Goal: Task Accomplishment & Management: Use online tool/utility

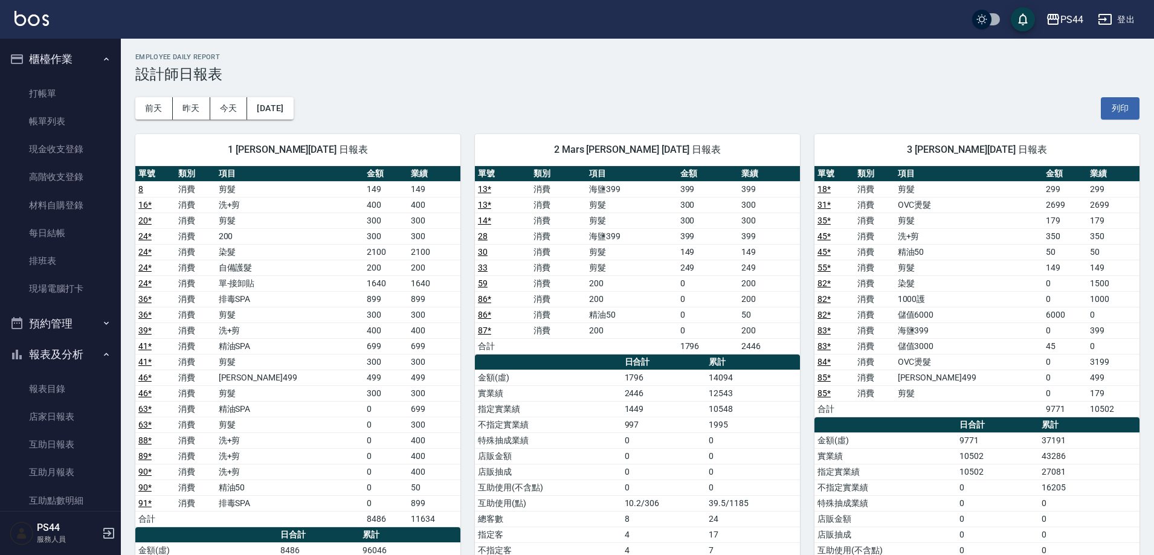
scroll to position [121, 0]
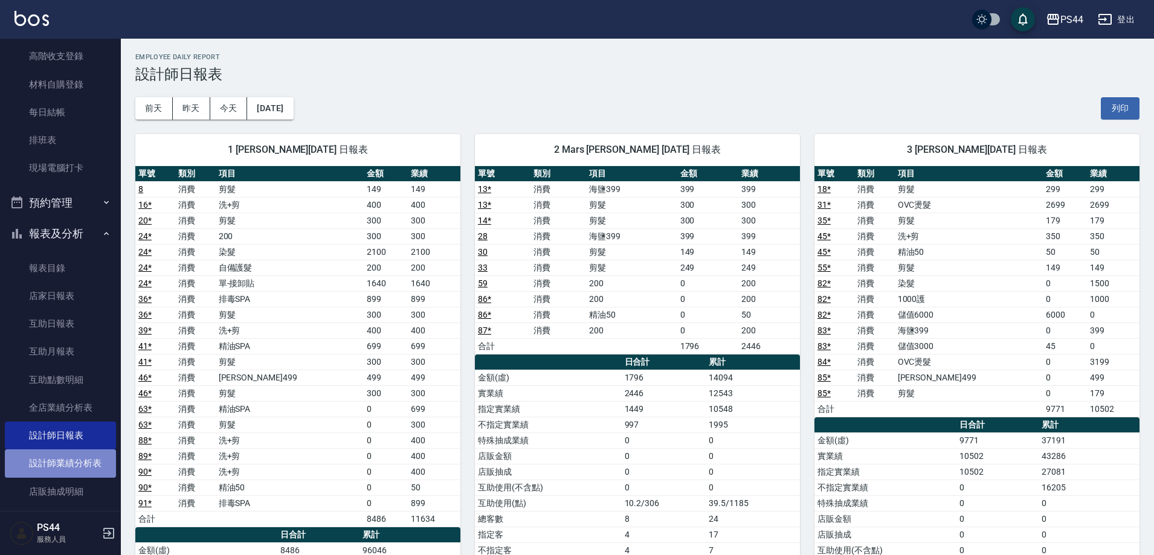
click at [72, 461] on link "設計師業績分析表" at bounding box center [60, 463] width 111 height 28
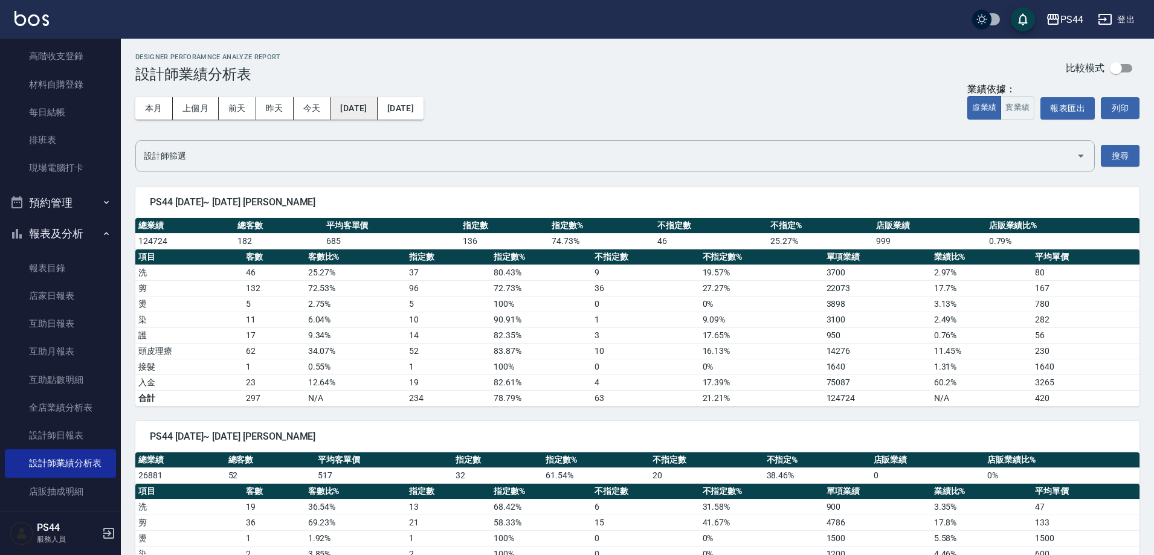
click at [377, 101] on button "[DATE]" at bounding box center [353, 108] width 47 height 22
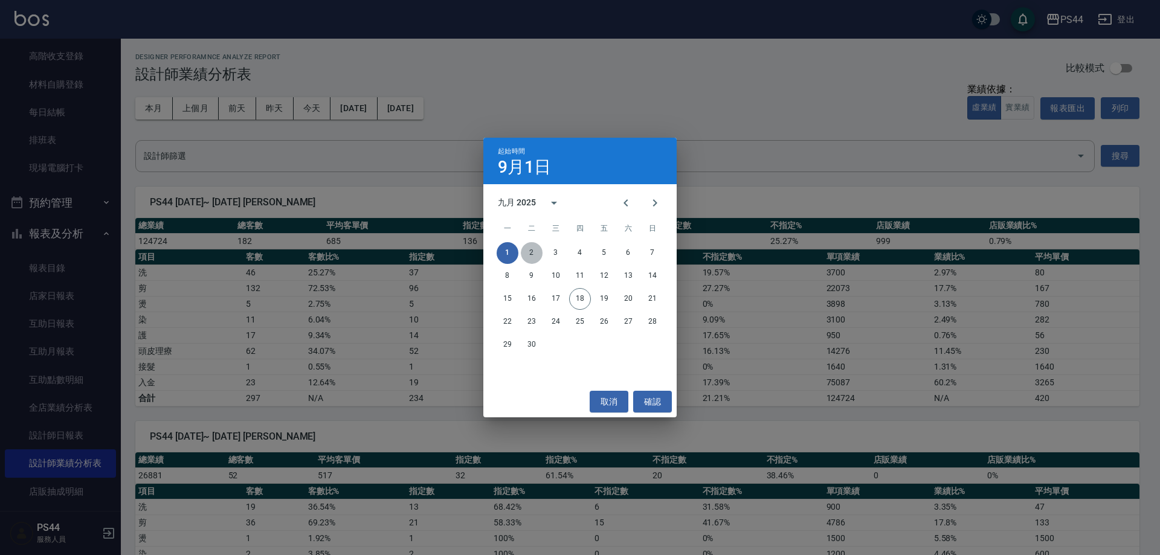
click at [534, 249] on button "2" at bounding box center [532, 253] width 22 height 22
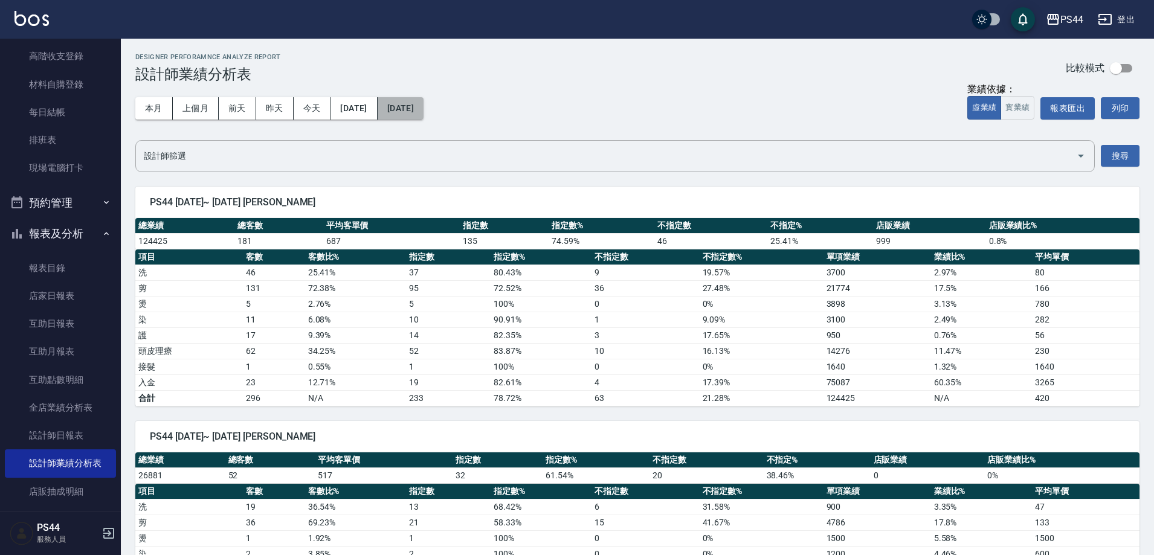
click at [423, 108] on button "[DATE]" at bounding box center [401, 108] width 46 height 22
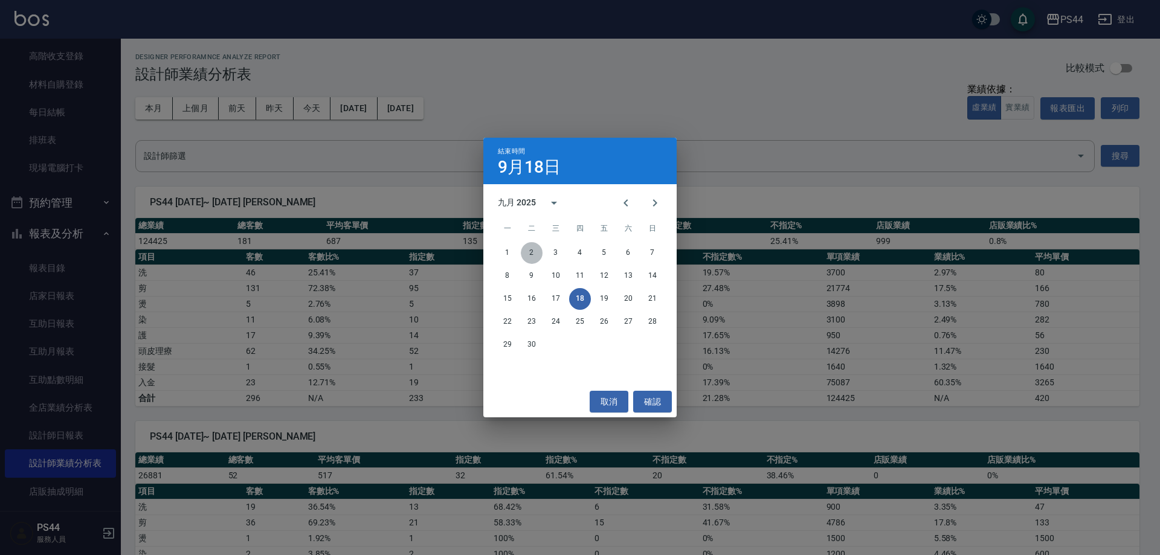
click at [530, 251] on button "2" at bounding box center [532, 253] width 22 height 22
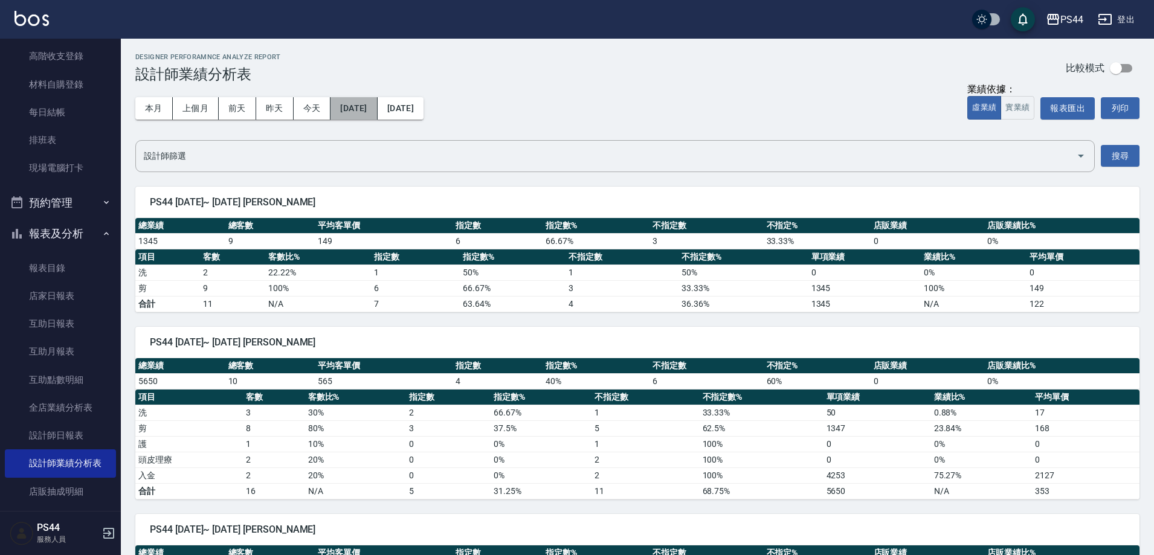
click at [377, 104] on button "[DATE]" at bounding box center [353, 108] width 47 height 22
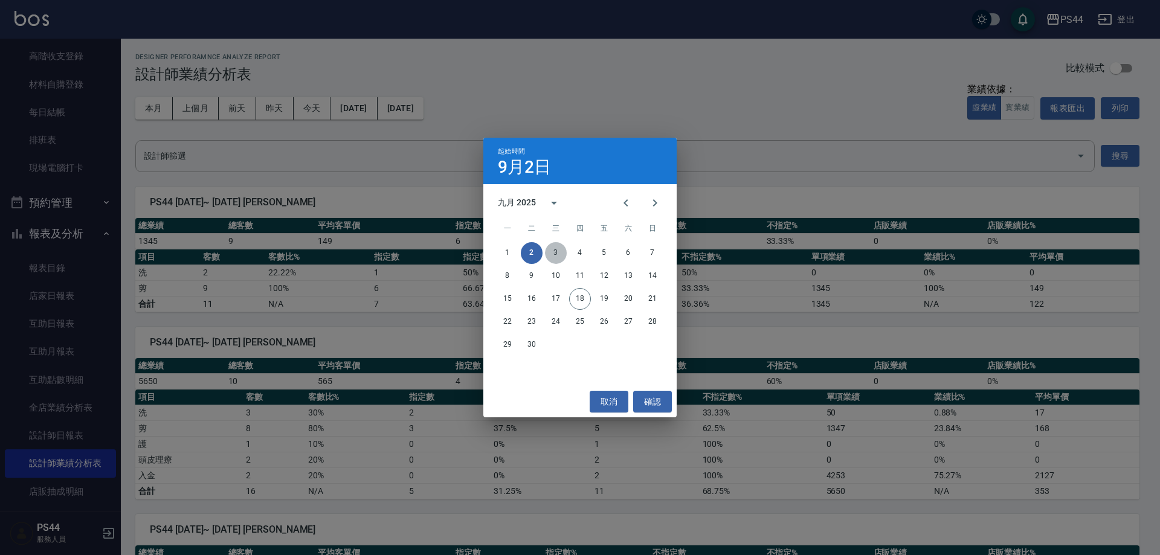
click at [554, 246] on button "3" at bounding box center [556, 253] width 22 height 22
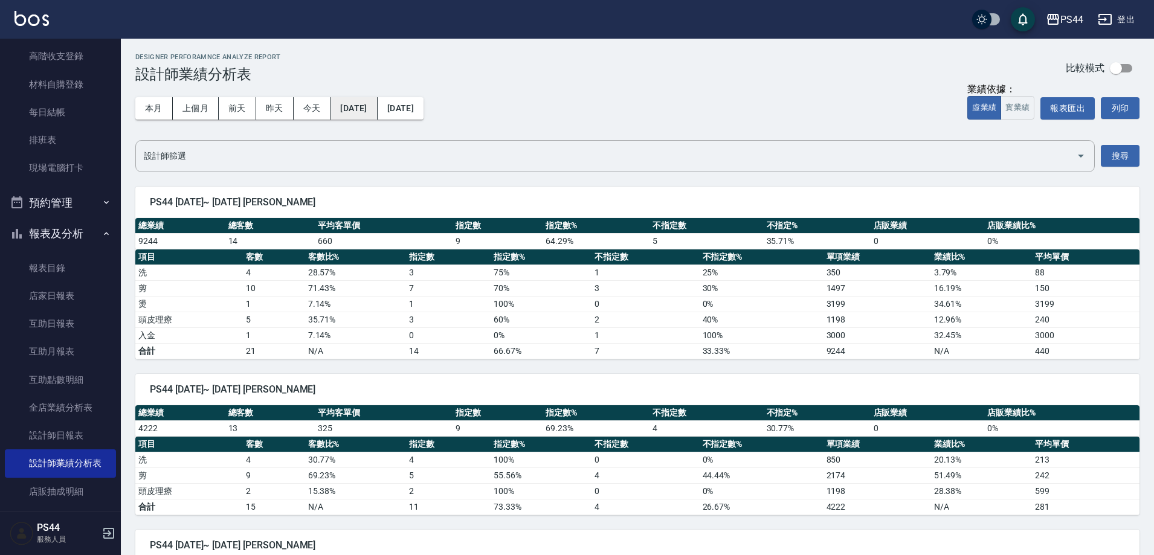
click at [357, 109] on button "[DATE]" at bounding box center [353, 108] width 47 height 22
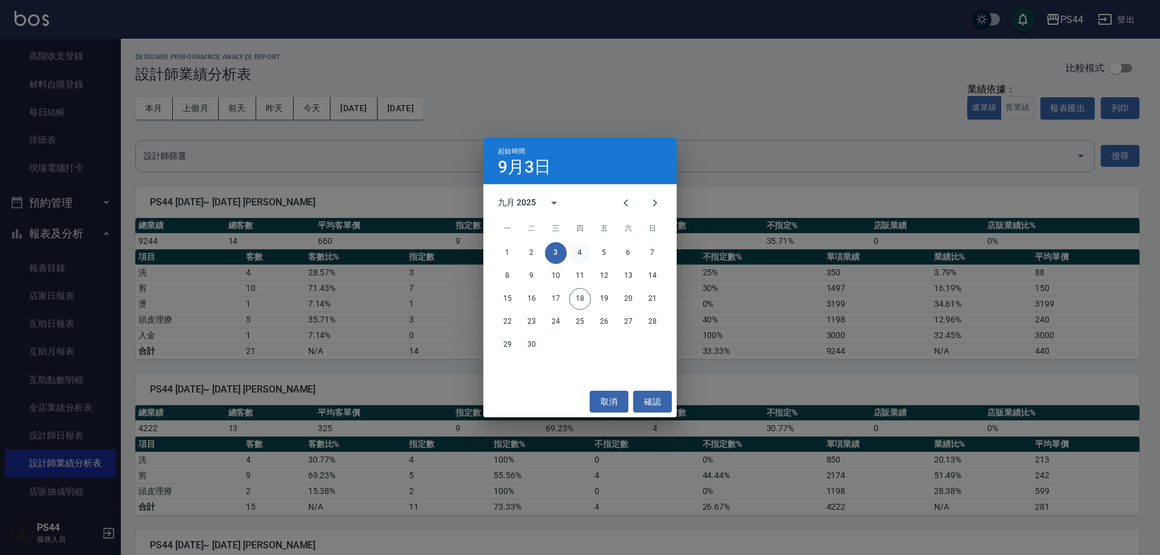
click at [577, 248] on button "4" at bounding box center [580, 253] width 22 height 22
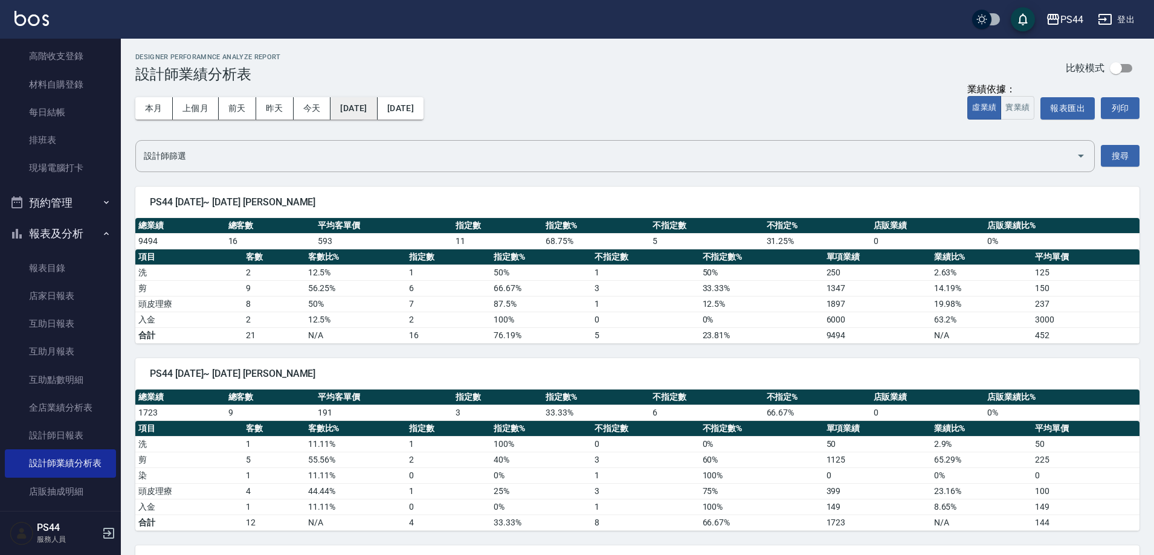
click at [370, 110] on button "[DATE]" at bounding box center [353, 108] width 47 height 22
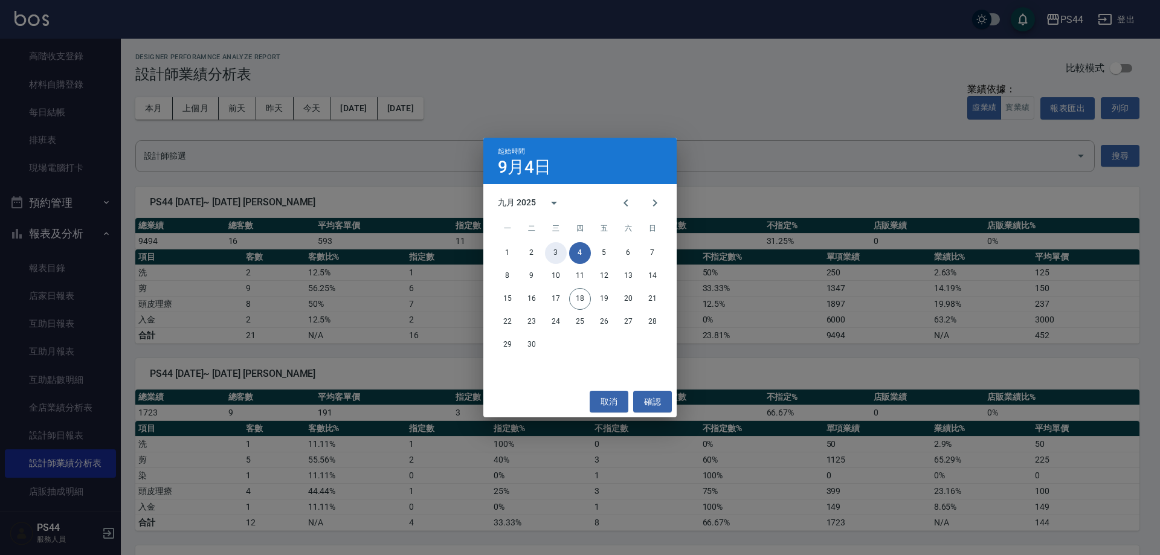
click at [553, 248] on button "3" at bounding box center [556, 253] width 22 height 22
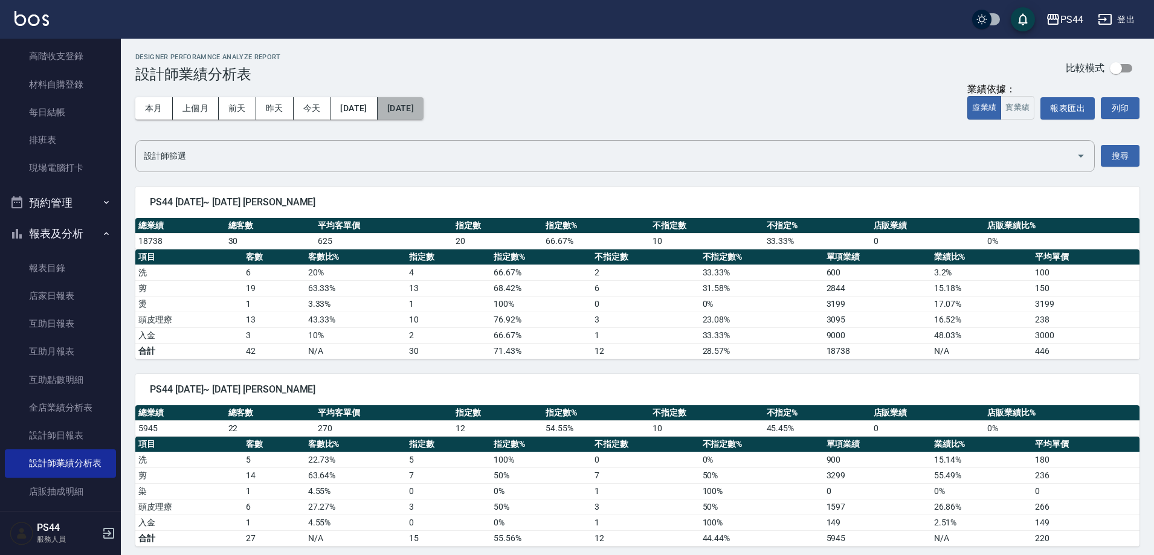
click at [423, 112] on button "[DATE]" at bounding box center [401, 108] width 46 height 22
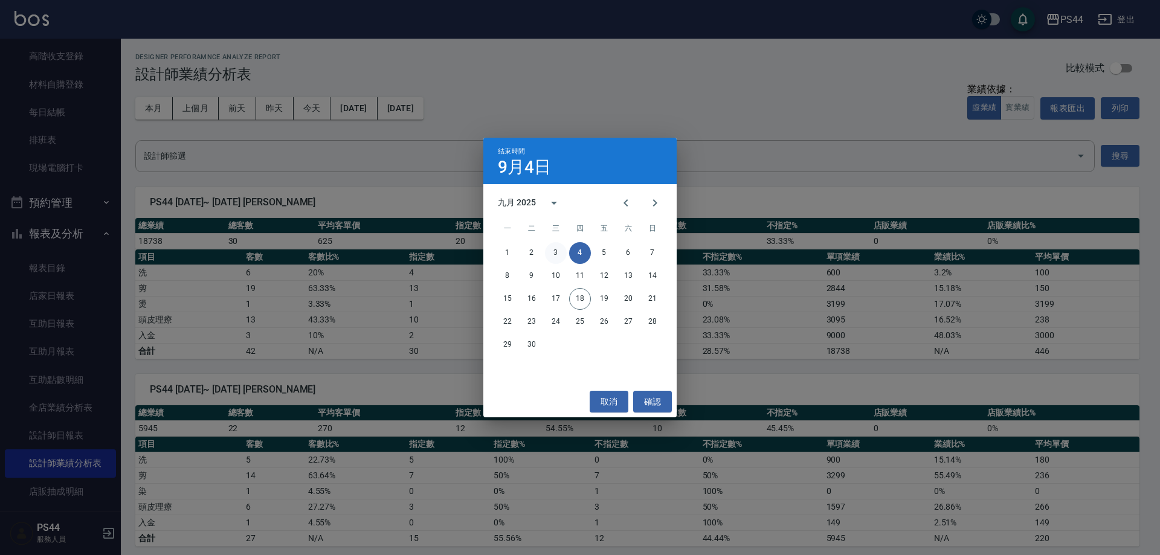
click at [556, 246] on button "3" at bounding box center [556, 253] width 22 height 22
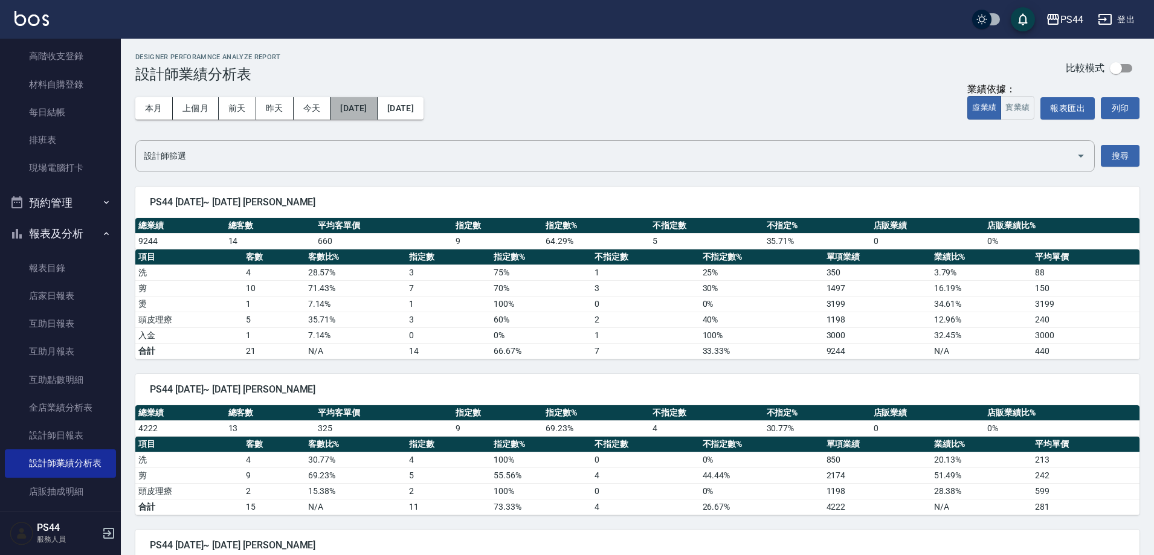
click at [356, 109] on button "[DATE]" at bounding box center [353, 108] width 47 height 22
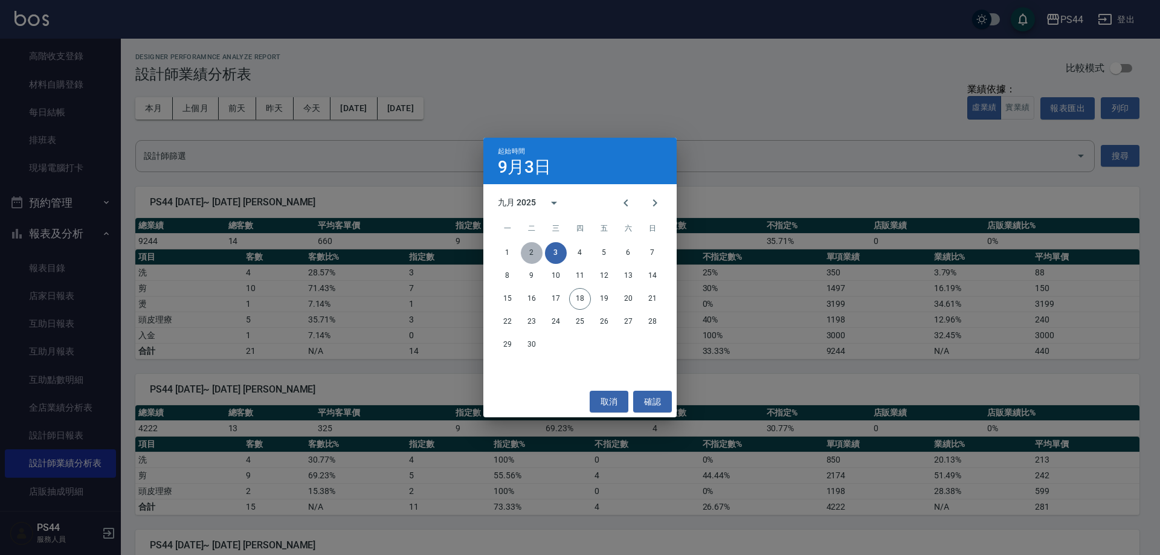
click at [532, 248] on button "2" at bounding box center [532, 253] width 22 height 22
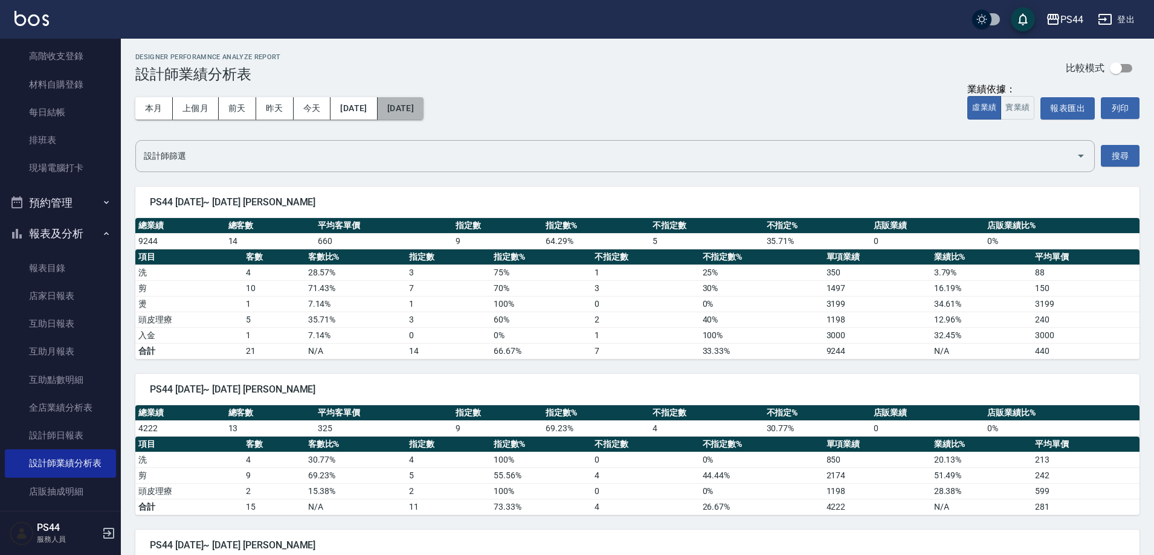
click at [423, 111] on button "[DATE]" at bounding box center [401, 108] width 46 height 22
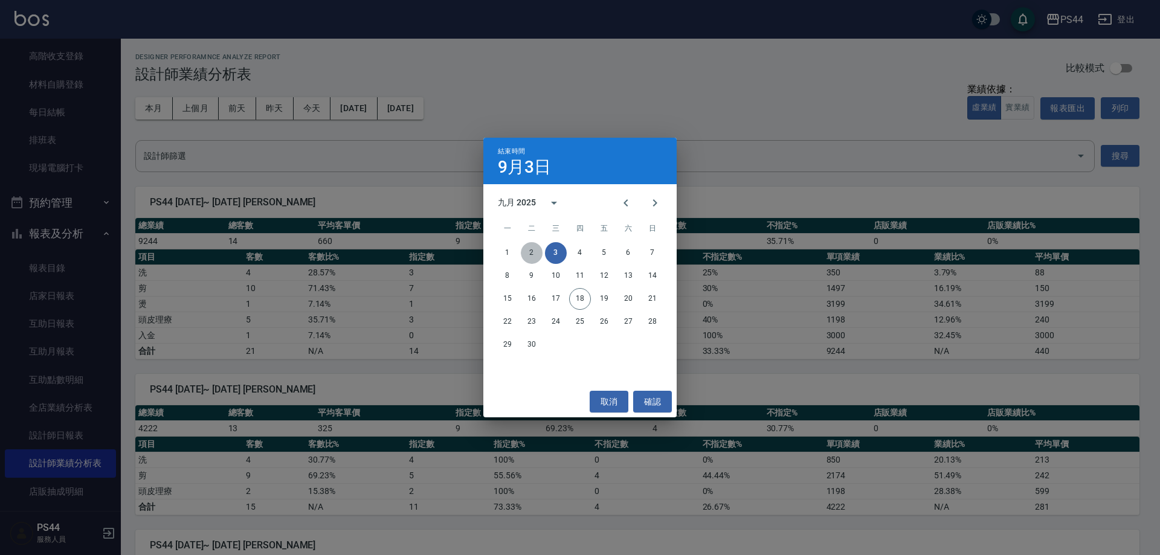
click at [535, 251] on button "2" at bounding box center [532, 253] width 22 height 22
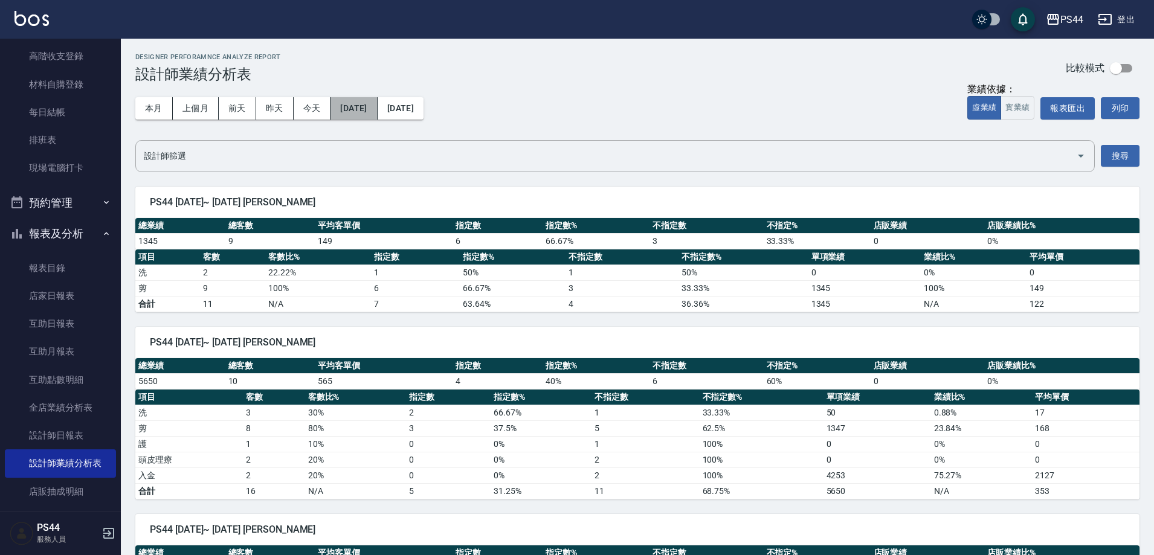
click at [350, 102] on button "[DATE]" at bounding box center [353, 108] width 47 height 22
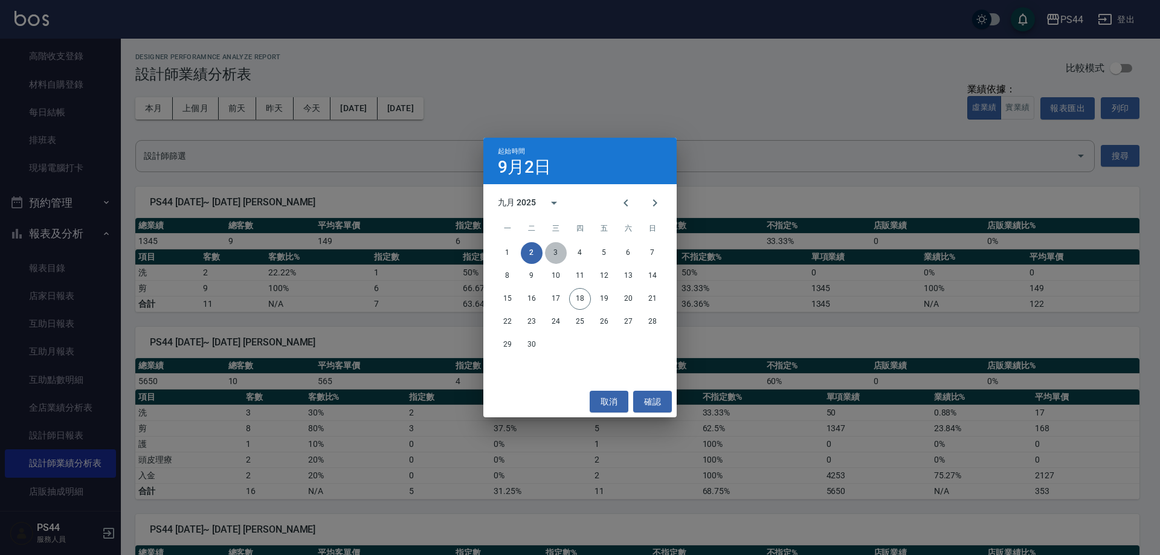
click at [553, 248] on button "3" at bounding box center [556, 253] width 22 height 22
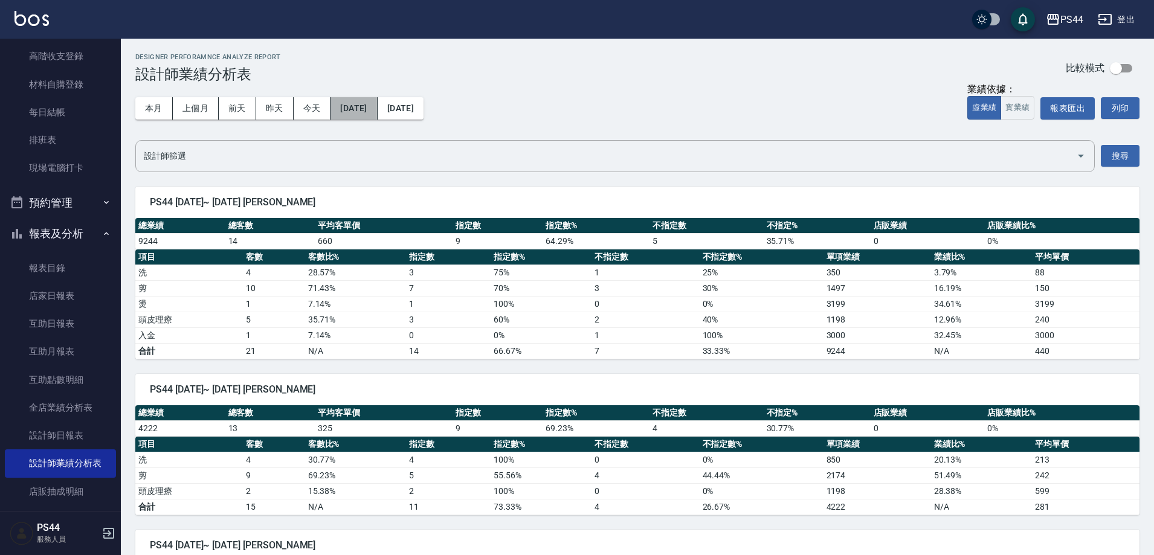
click at [366, 109] on button "[DATE]" at bounding box center [353, 108] width 47 height 22
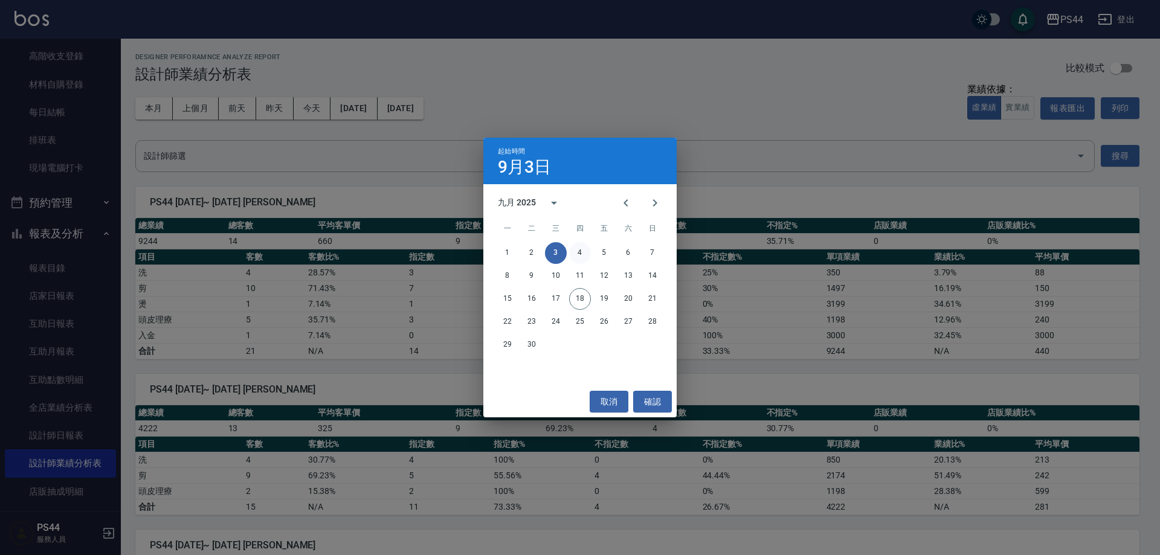
click at [576, 254] on button "4" at bounding box center [580, 253] width 22 height 22
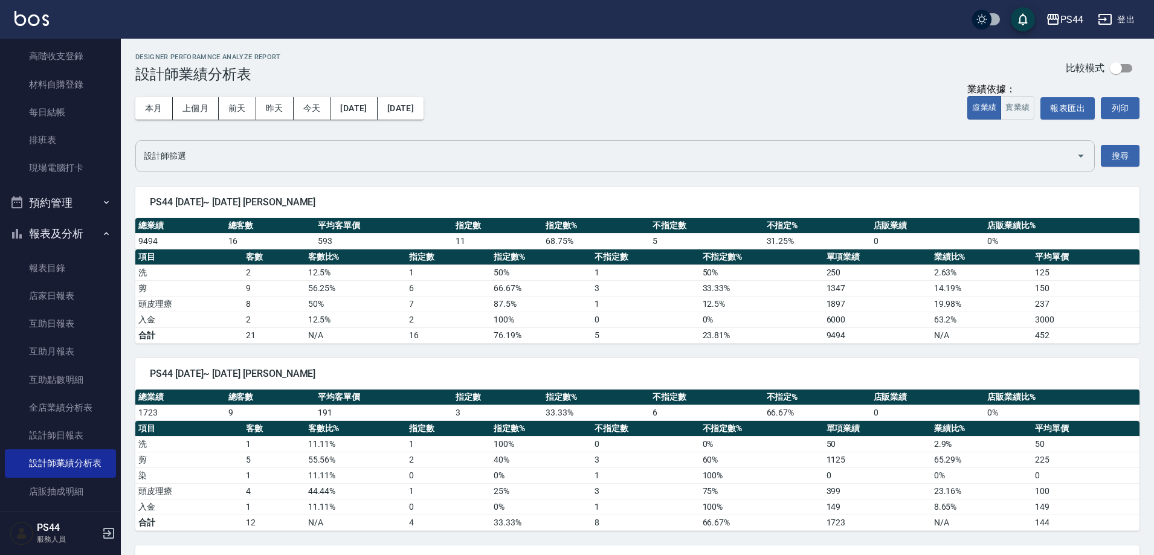
drag, startPoint x: 338, startPoint y: 156, endPoint x: 350, endPoint y: 156, distance: 12.1
click at [339, 156] on input "設計師篩選" at bounding box center [606, 156] width 930 height 21
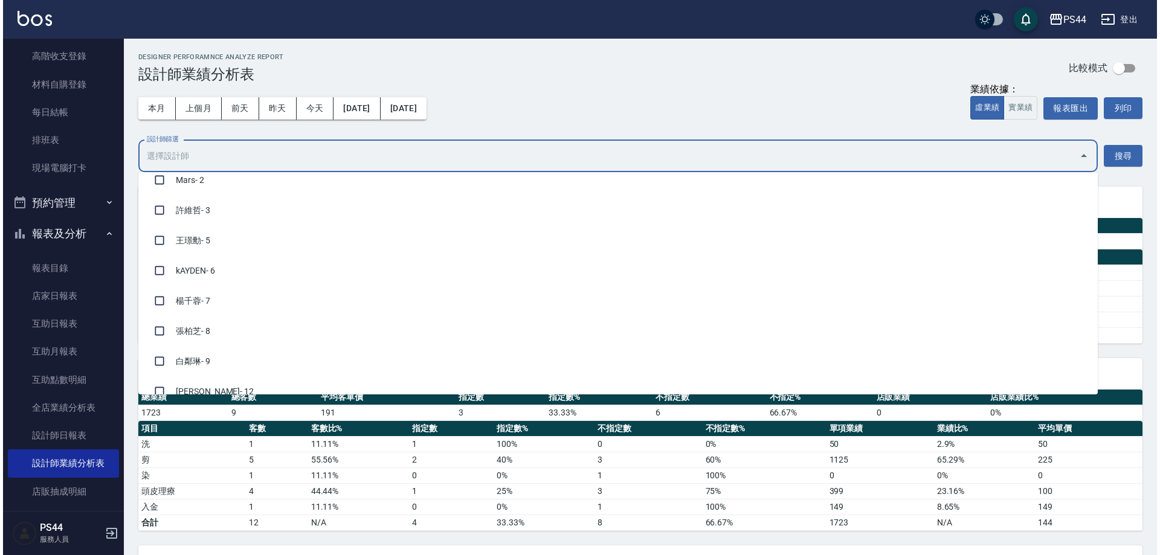
scroll to position [60, 0]
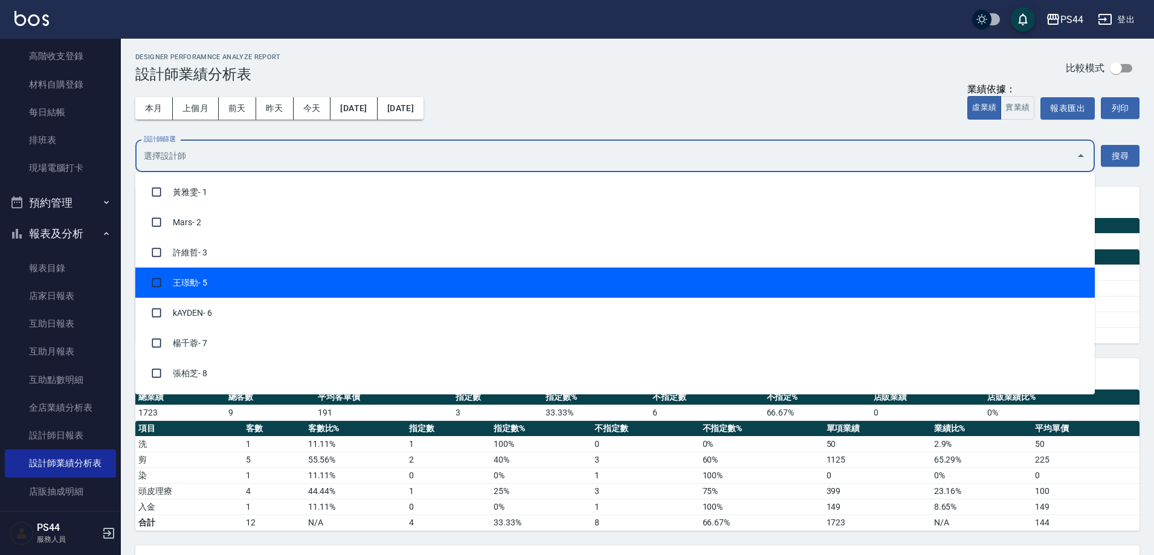
click at [202, 297] on li "[PERSON_NAME]- 5" at bounding box center [614, 283] width 959 height 30
checkbox input "true"
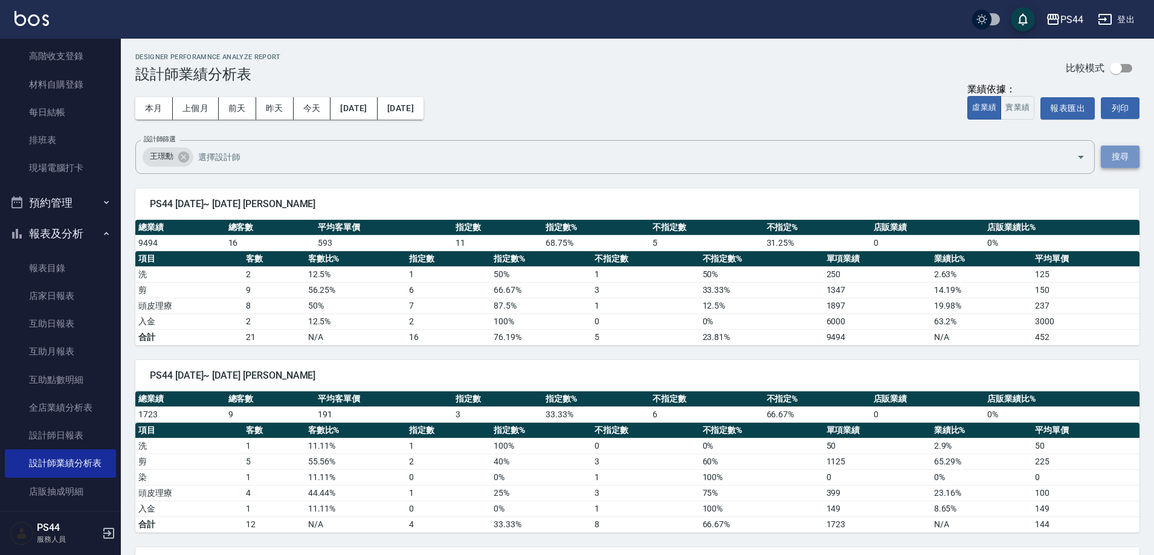
click at [1115, 156] on button "搜尋" at bounding box center [1120, 157] width 39 height 22
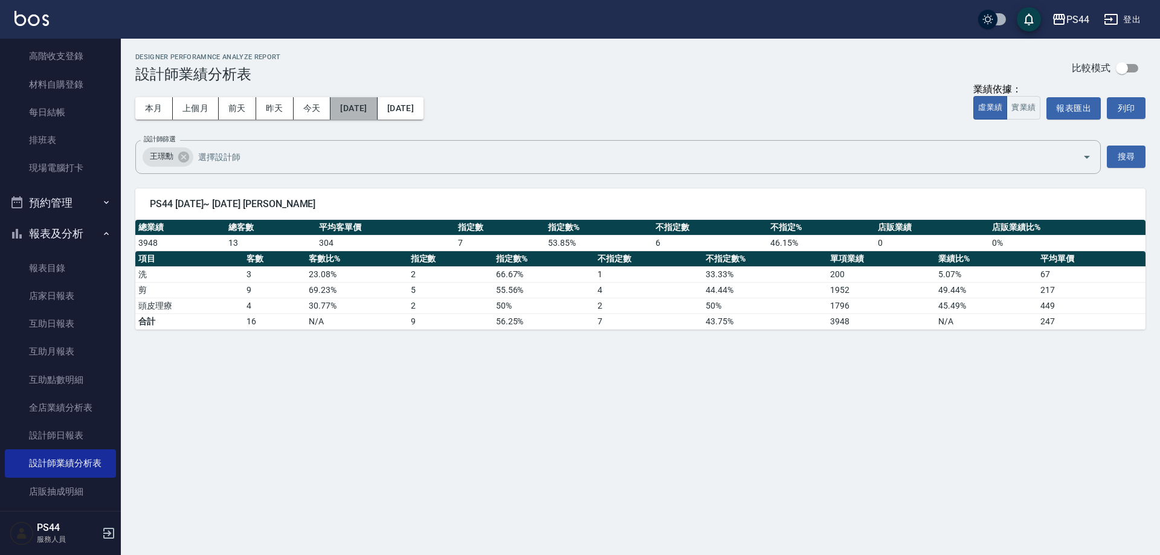
click at [365, 112] on button "[DATE]" at bounding box center [353, 108] width 47 height 22
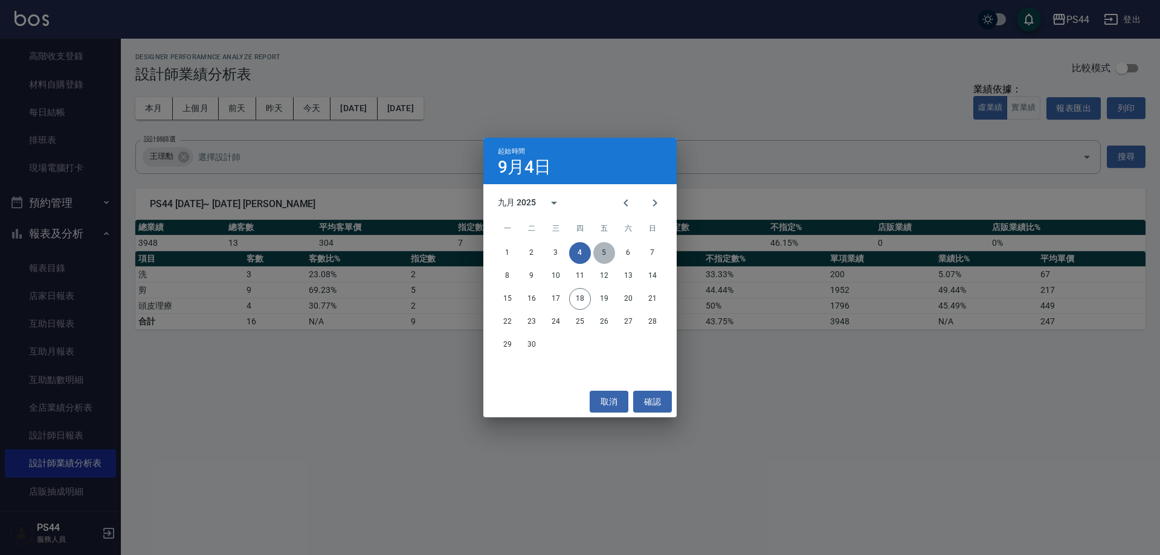
click at [603, 251] on button "5" at bounding box center [604, 253] width 22 height 22
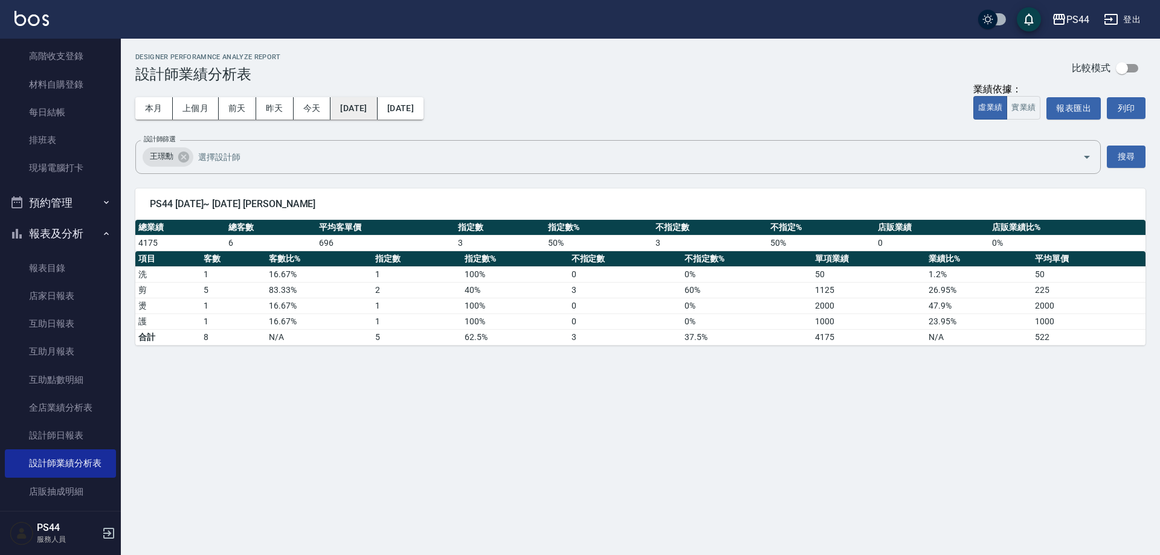
click at [352, 101] on button "[DATE]" at bounding box center [353, 108] width 47 height 22
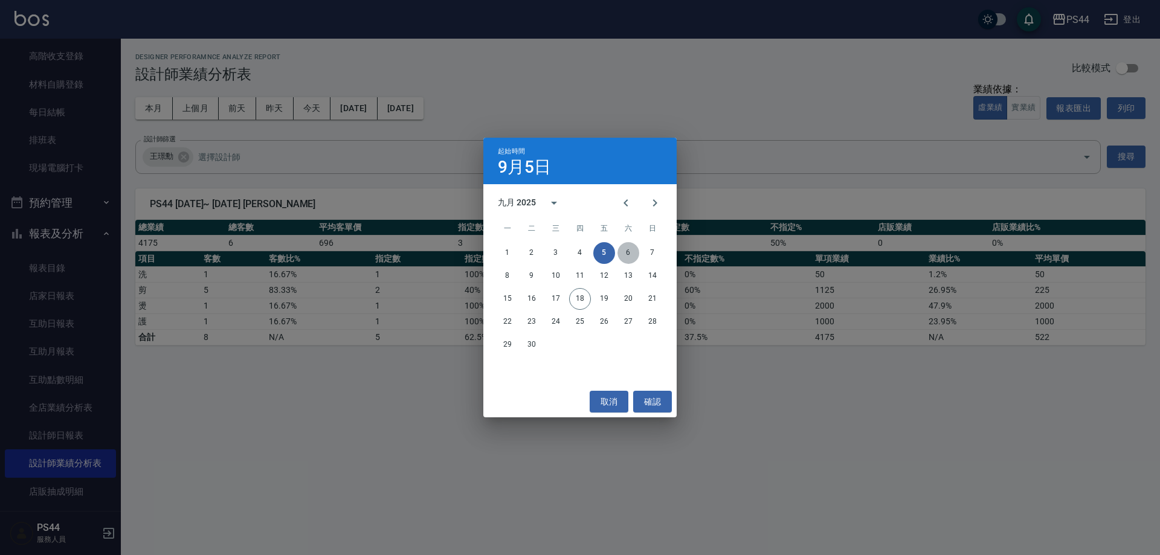
click at [632, 249] on button "6" at bounding box center [628, 253] width 22 height 22
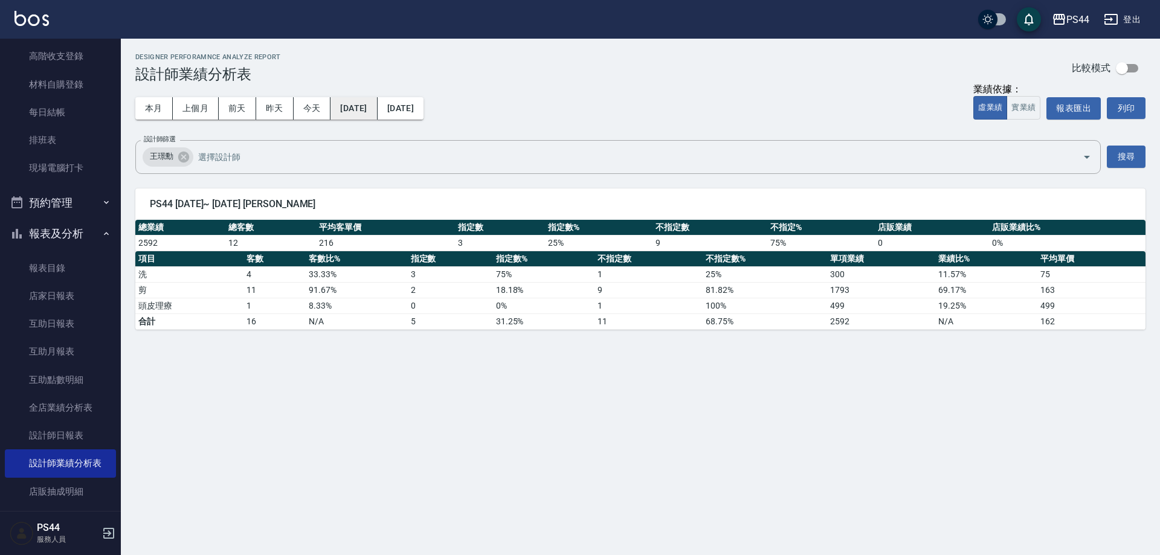
click at [354, 109] on button "[DATE]" at bounding box center [353, 108] width 47 height 22
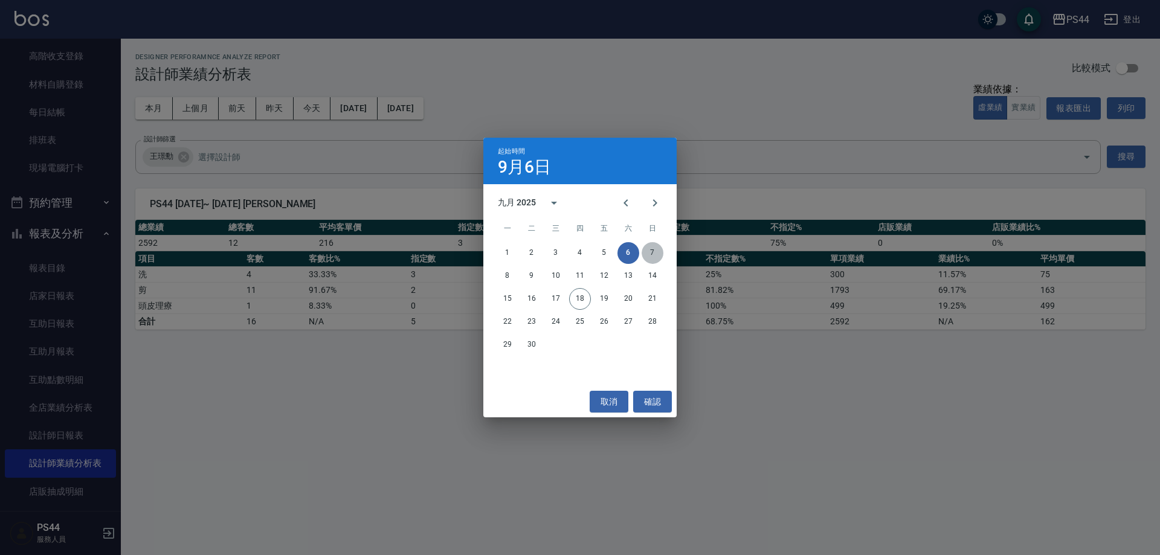
click at [654, 250] on button "7" at bounding box center [652, 253] width 22 height 22
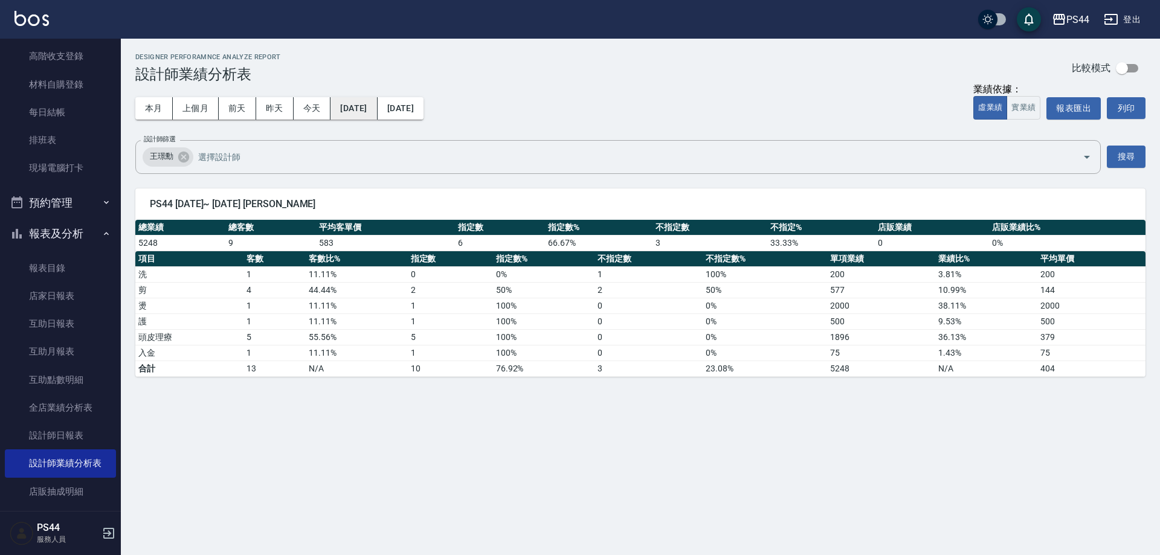
click at [373, 112] on button "[DATE]" at bounding box center [353, 108] width 47 height 22
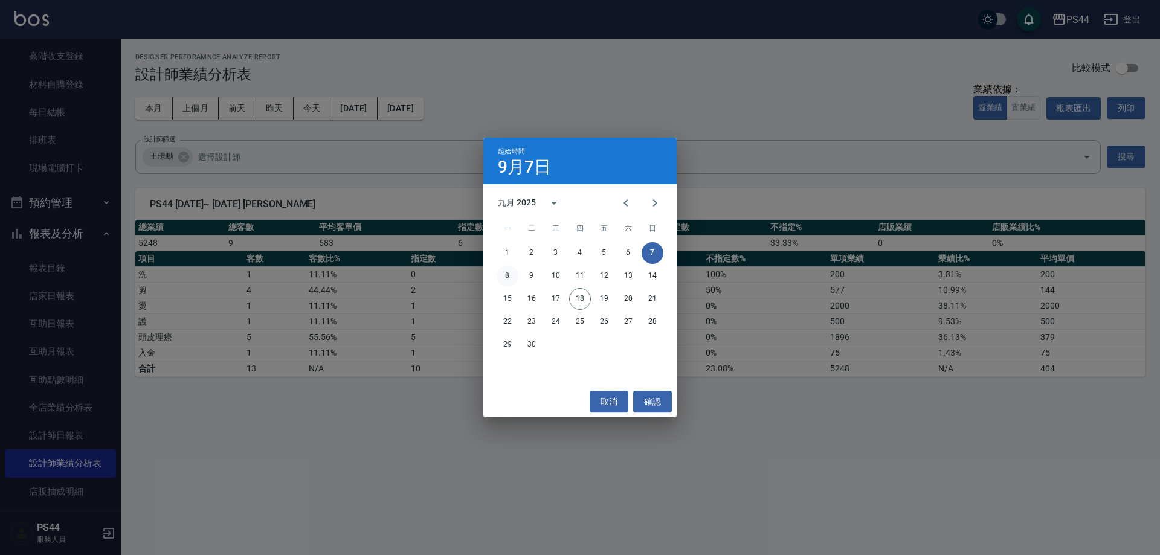
click at [507, 277] on button "8" at bounding box center [508, 276] width 22 height 22
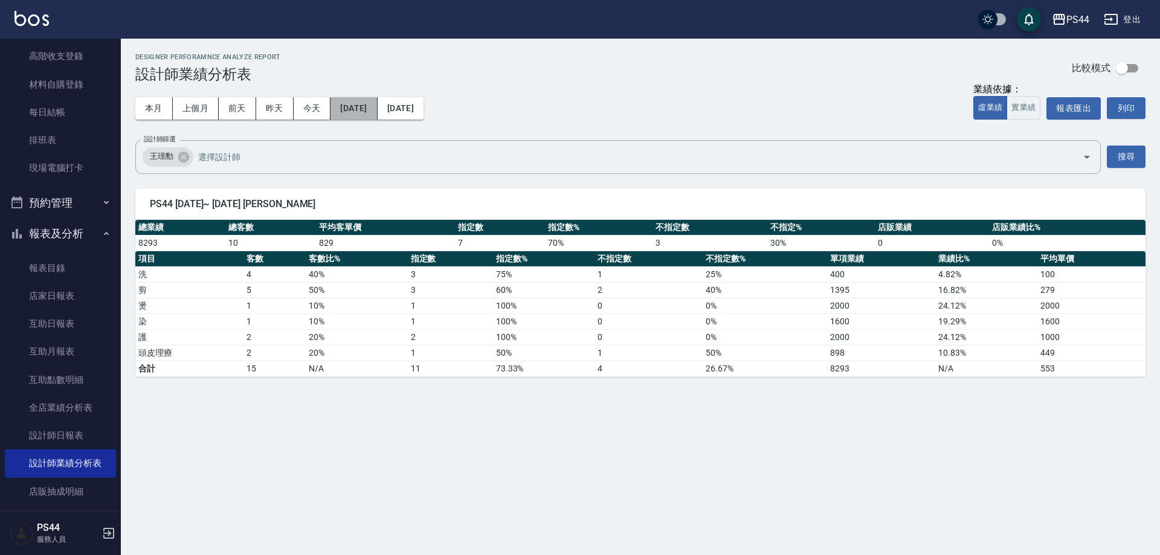
click at [377, 103] on button "[DATE]" at bounding box center [353, 108] width 47 height 22
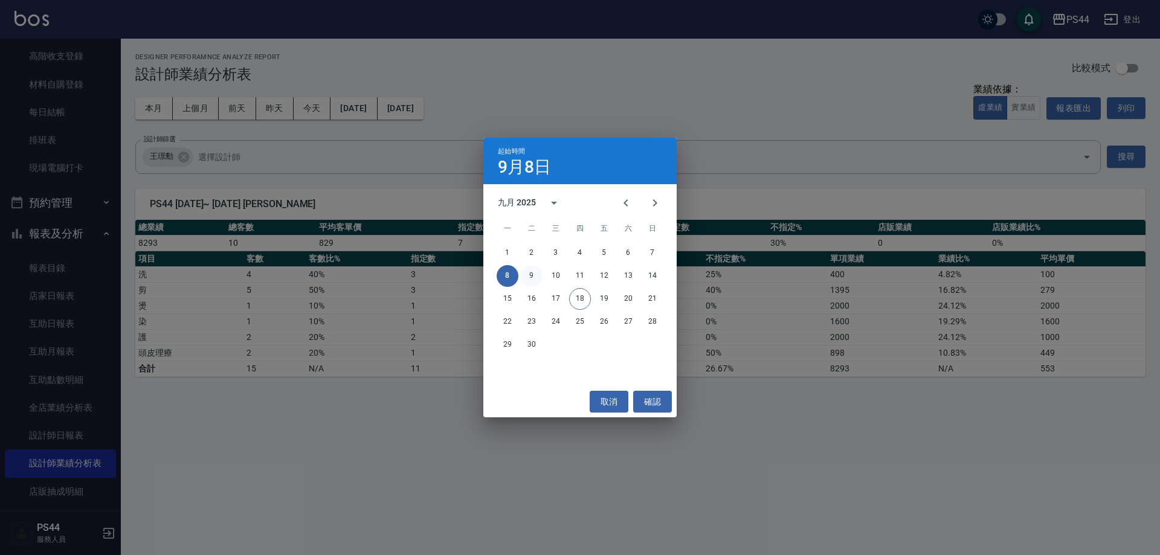
click at [531, 275] on button "9" at bounding box center [532, 276] width 22 height 22
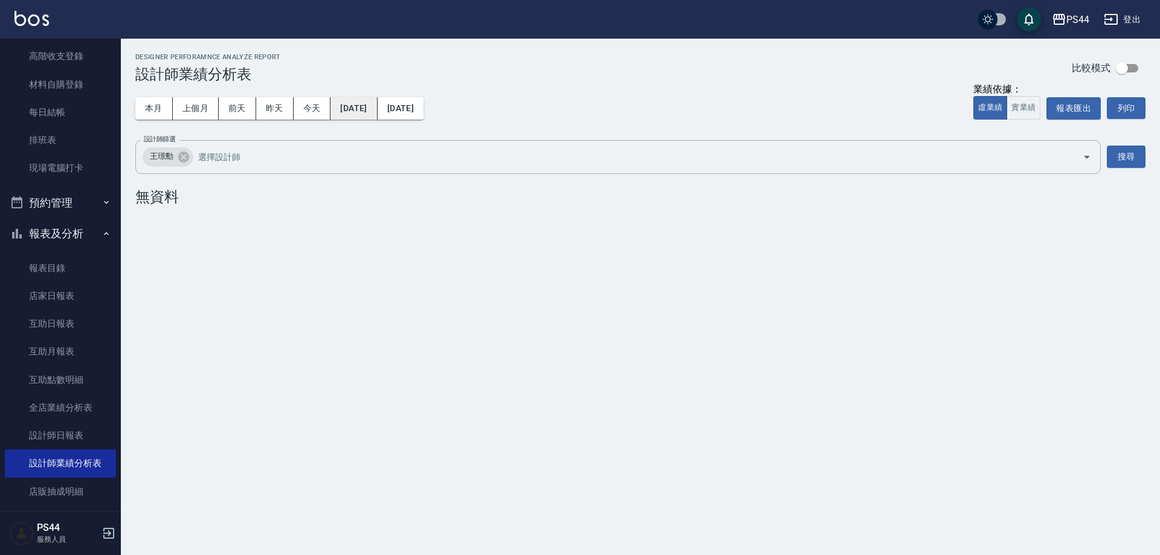
click at [351, 108] on button "[DATE]" at bounding box center [353, 108] width 47 height 22
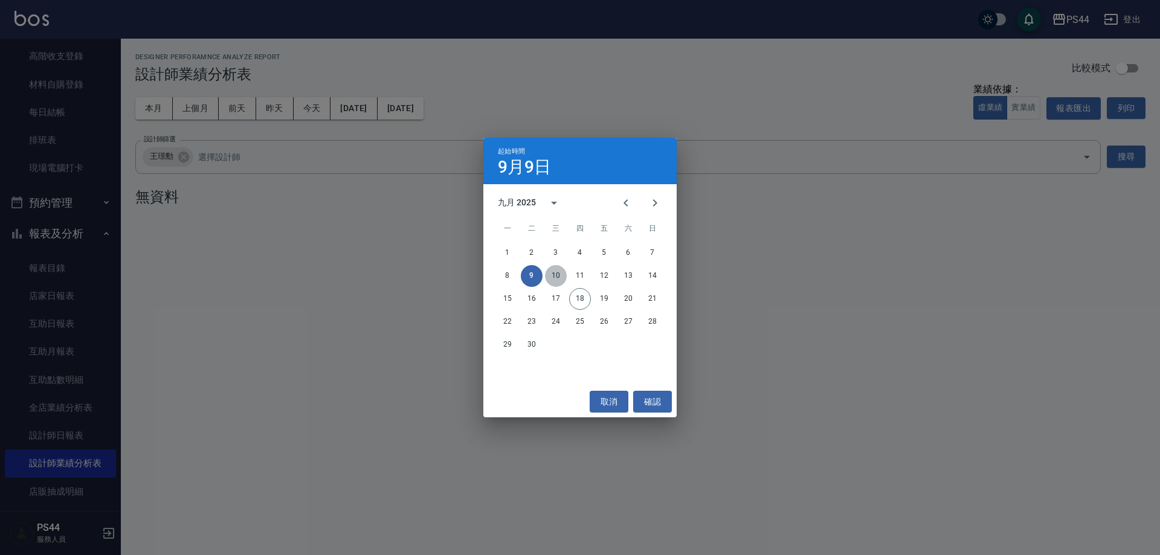
click at [552, 271] on button "10" at bounding box center [556, 276] width 22 height 22
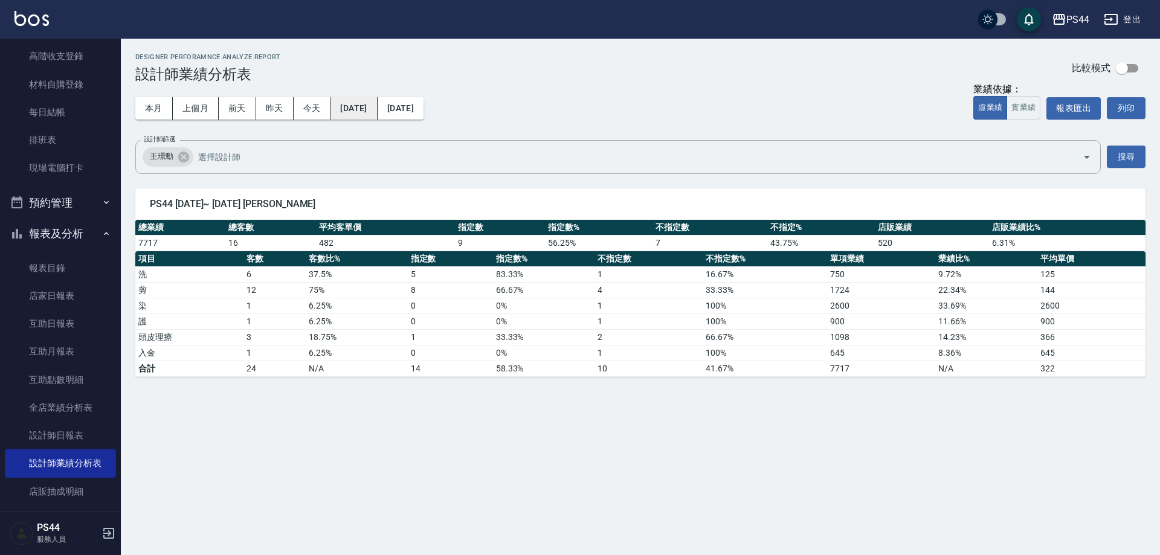
click at [361, 109] on button "[DATE]" at bounding box center [353, 108] width 47 height 22
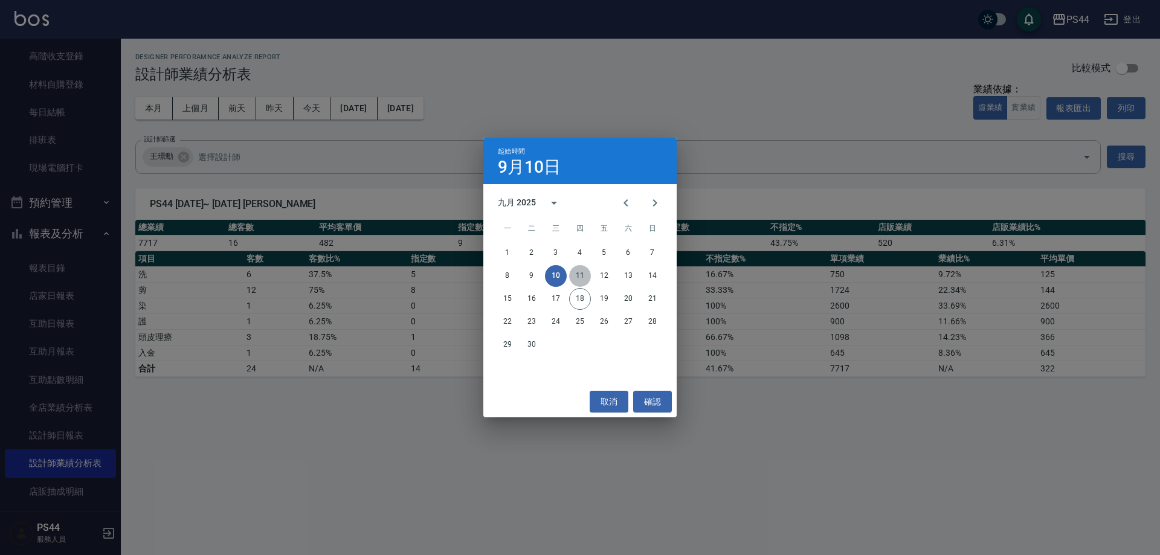
click at [579, 271] on button "11" at bounding box center [580, 276] width 22 height 22
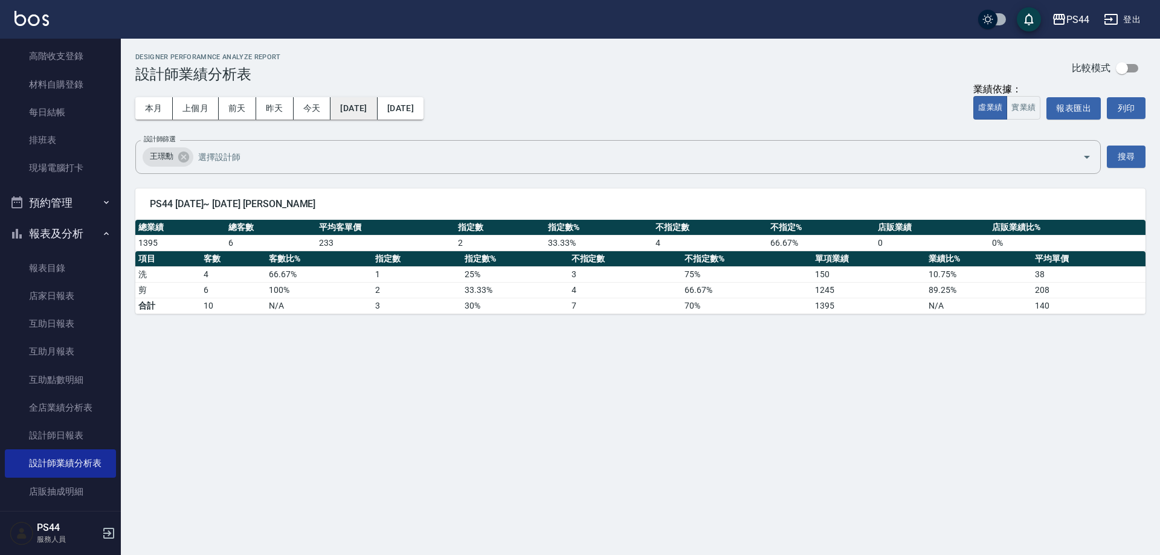
click at [367, 103] on button "[DATE]" at bounding box center [353, 108] width 47 height 22
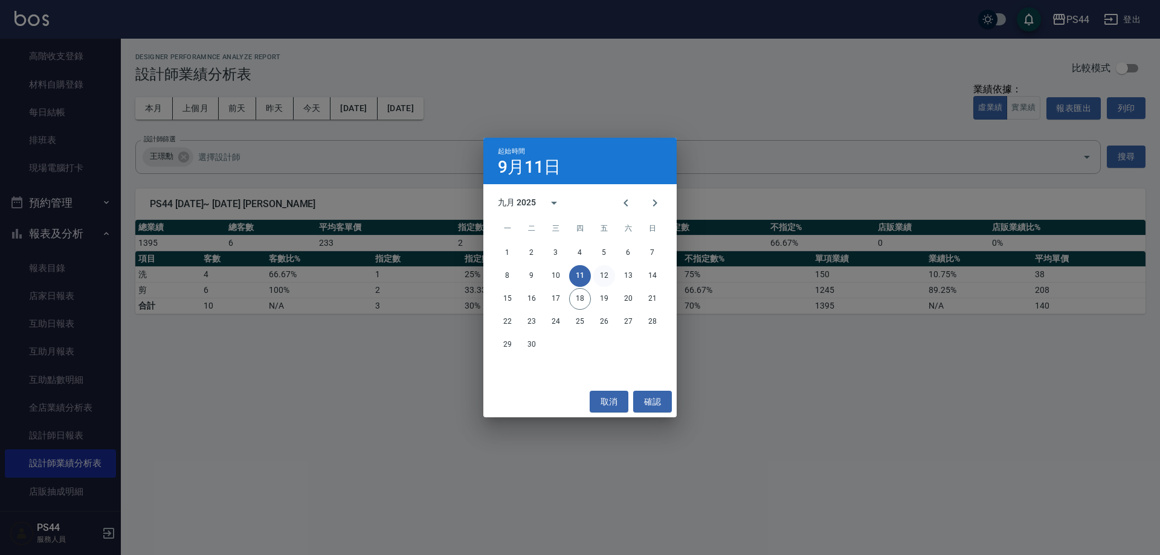
click at [603, 274] on button "12" at bounding box center [604, 276] width 22 height 22
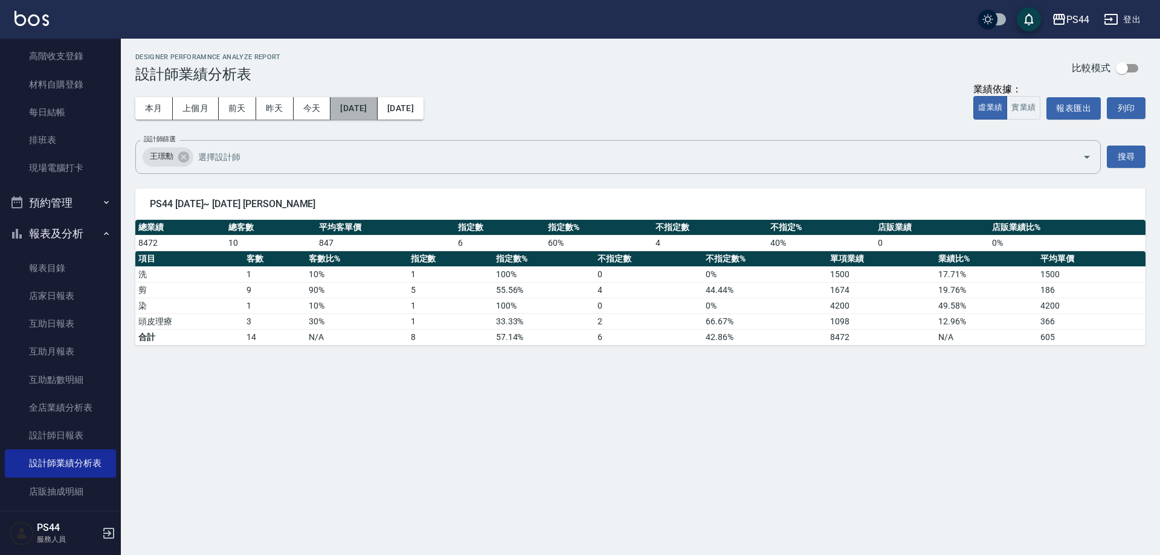
click at [370, 103] on button "[DATE]" at bounding box center [353, 108] width 47 height 22
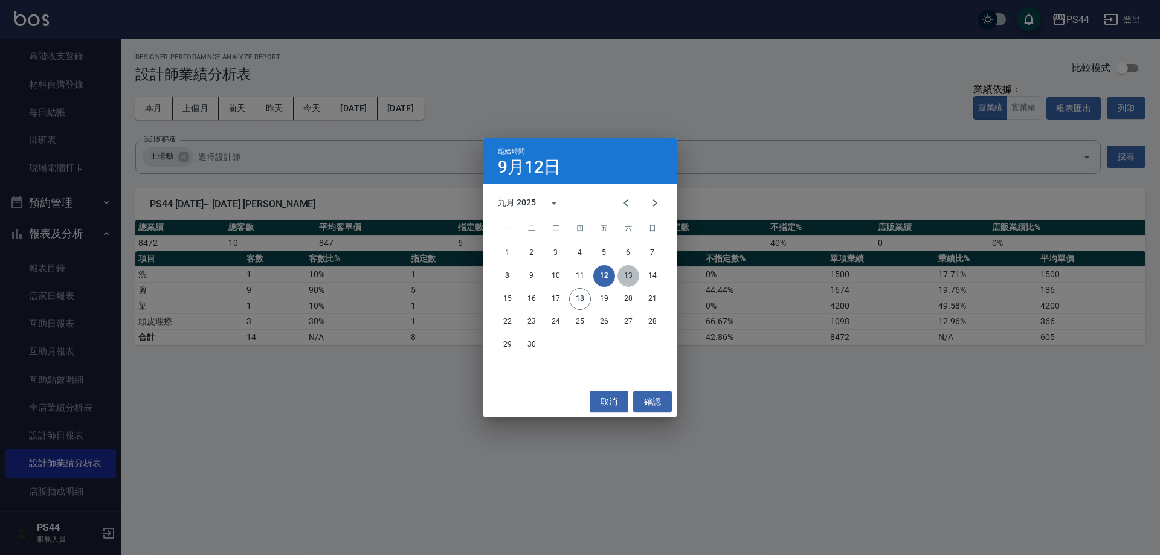
click at [626, 272] on button "13" at bounding box center [628, 276] width 22 height 22
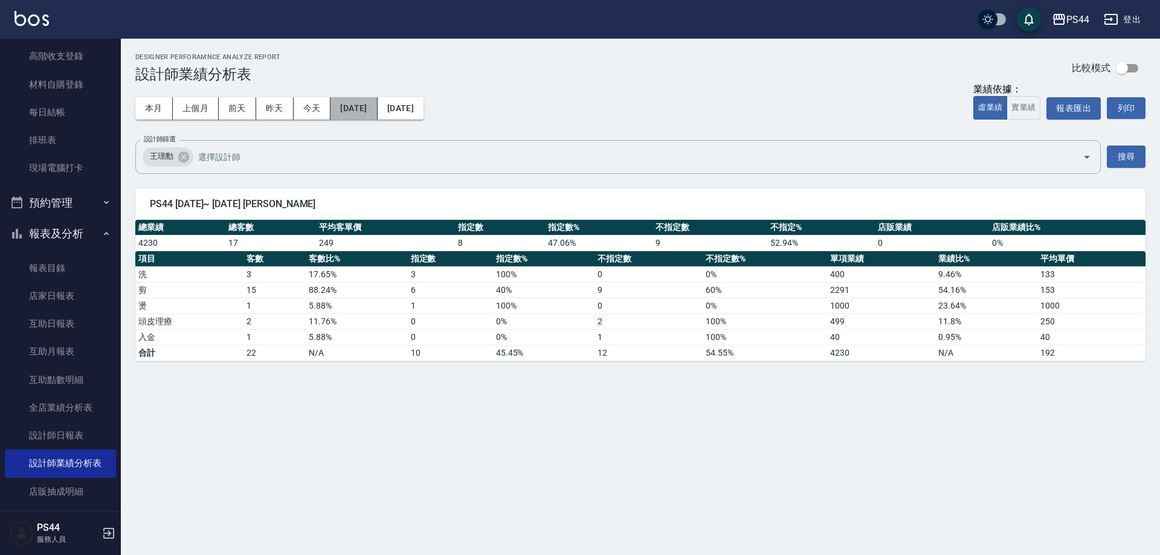
click at [375, 103] on button "[DATE]" at bounding box center [353, 108] width 47 height 22
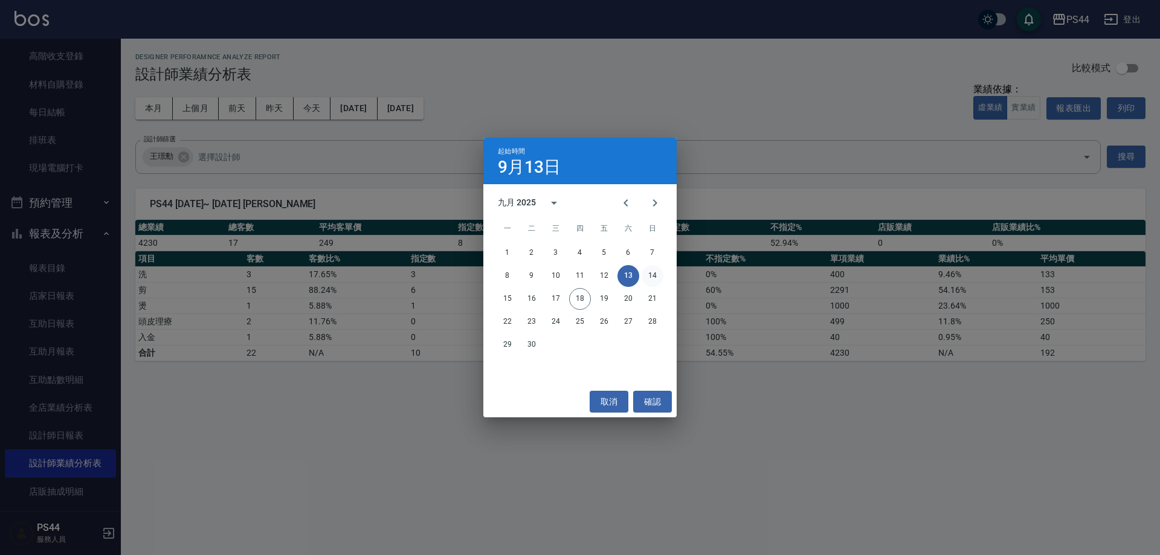
click at [651, 269] on button "14" at bounding box center [652, 276] width 22 height 22
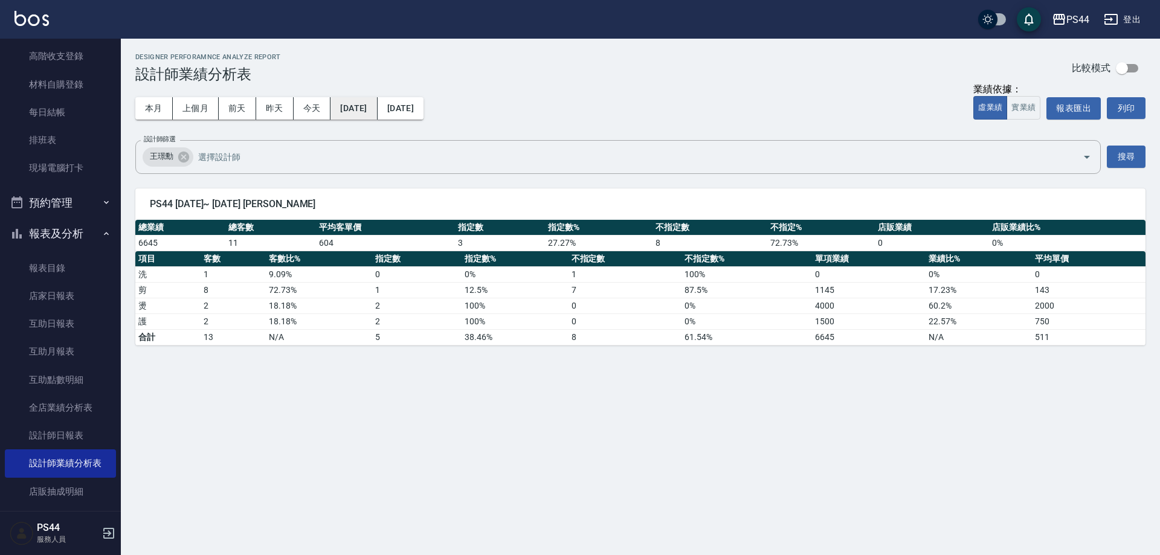
click at [350, 103] on button "[DATE]" at bounding box center [353, 108] width 47 height 22
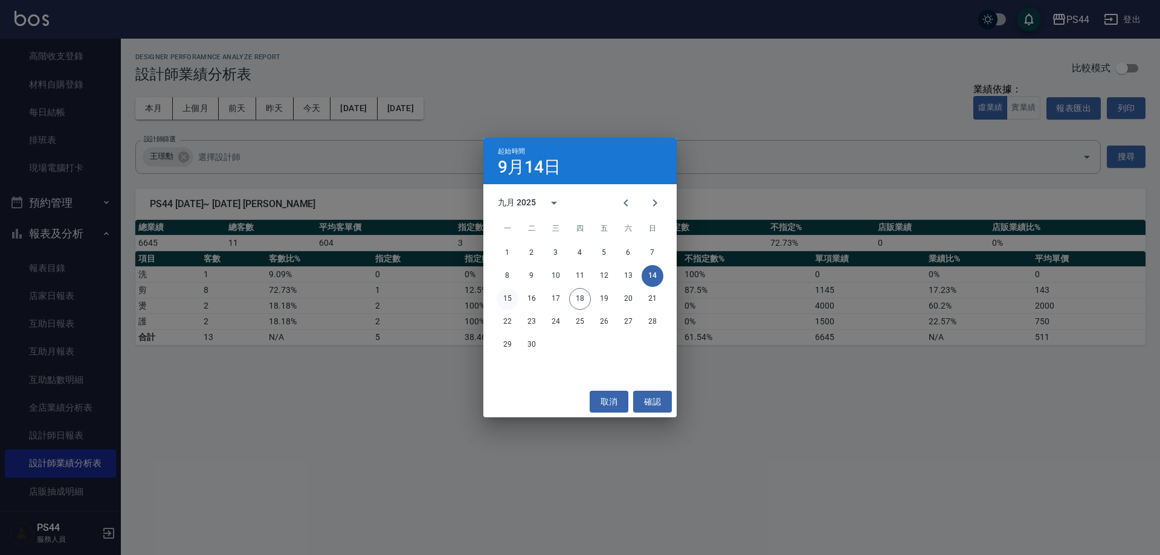
click at [506, 300] on button "15" at bounding box center [508, 299] width 22 height 22
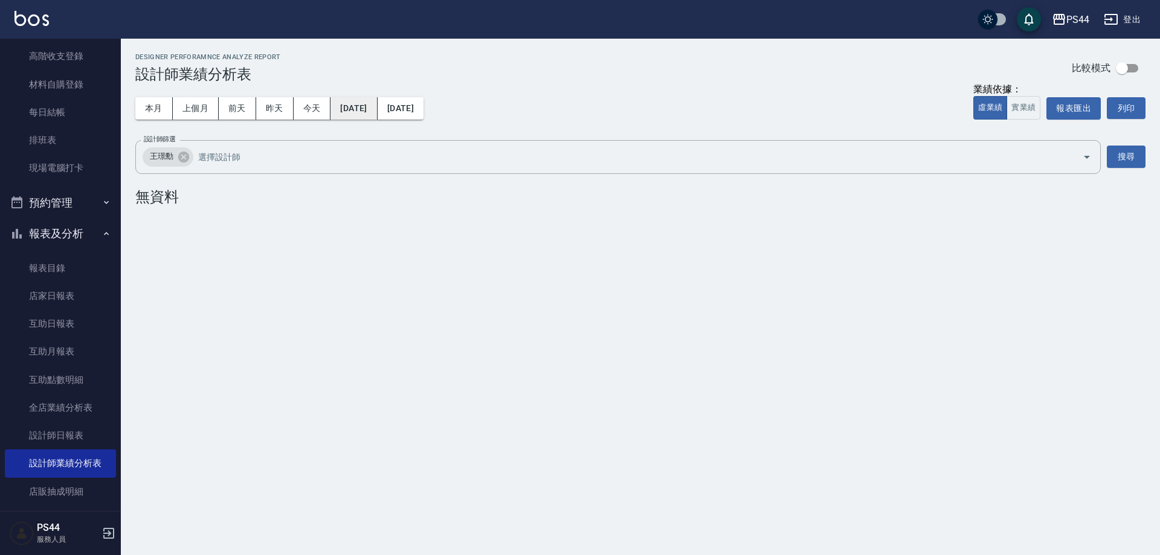
click at [374, 106] on button "[DATE]" at bounding box center [353, 108] width 47 height 22
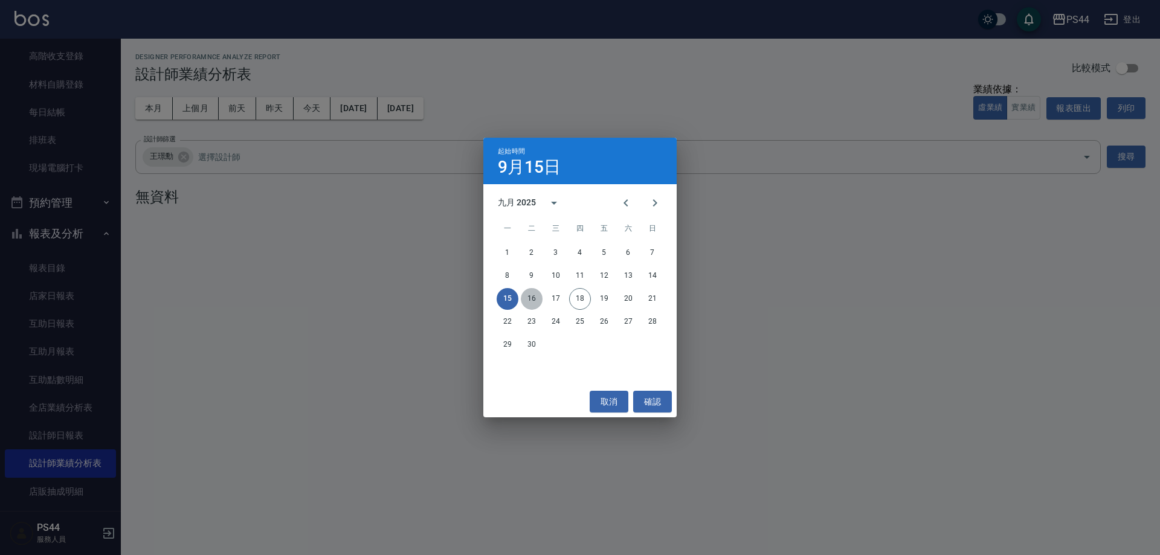
click at [527, 295] on button "16" at bounding box center [532, 299] width 22 height 22
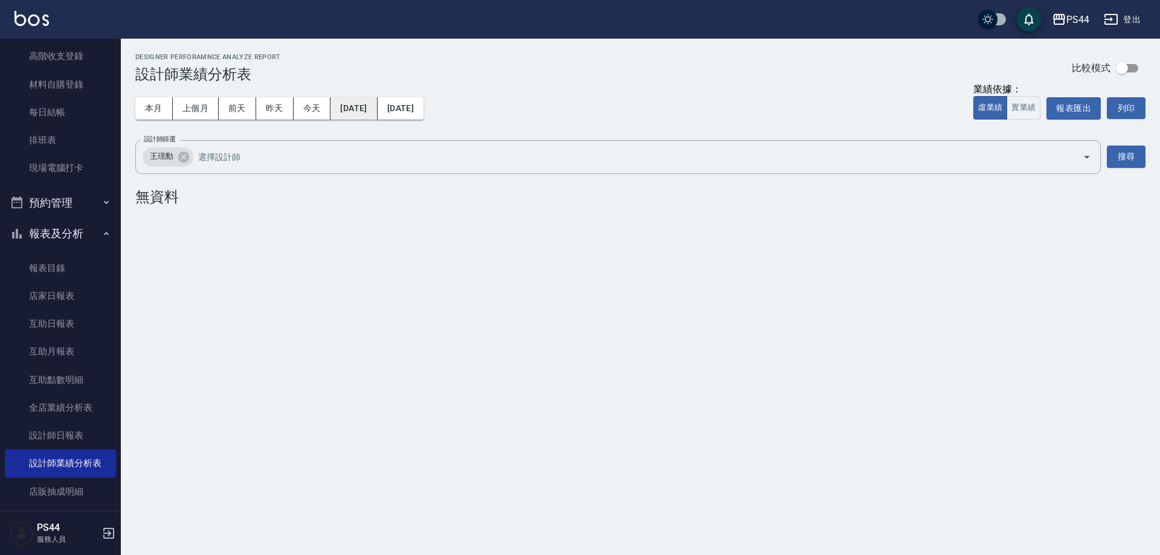
click at [371, 115] on button "[DATE]" at bounding box center [353, 108] width 47 height 22
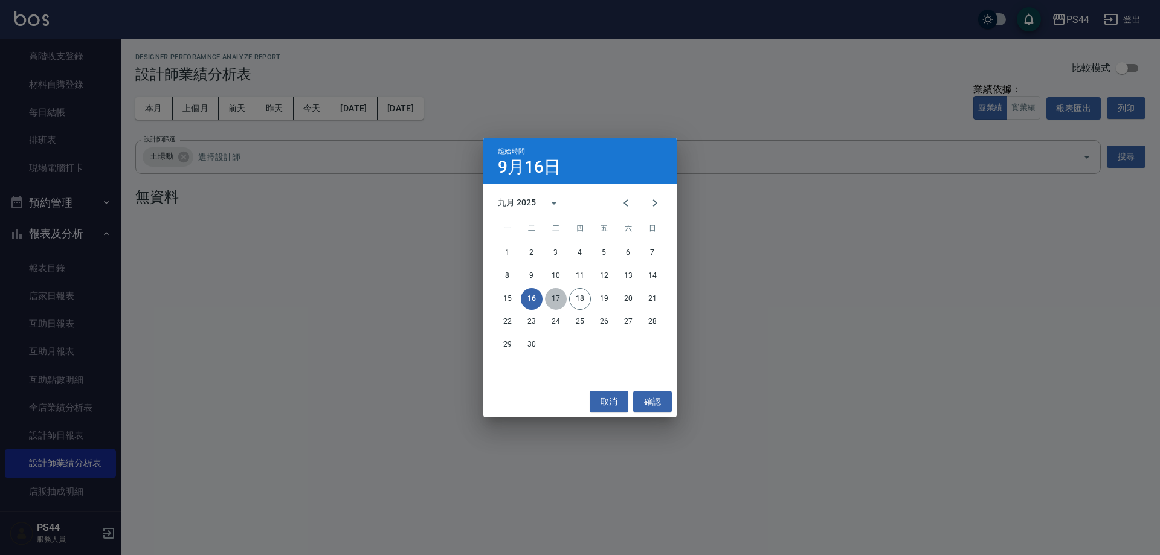
click at [560, 294] on button "17" at bounding box center [556, 299] width 22 height 22
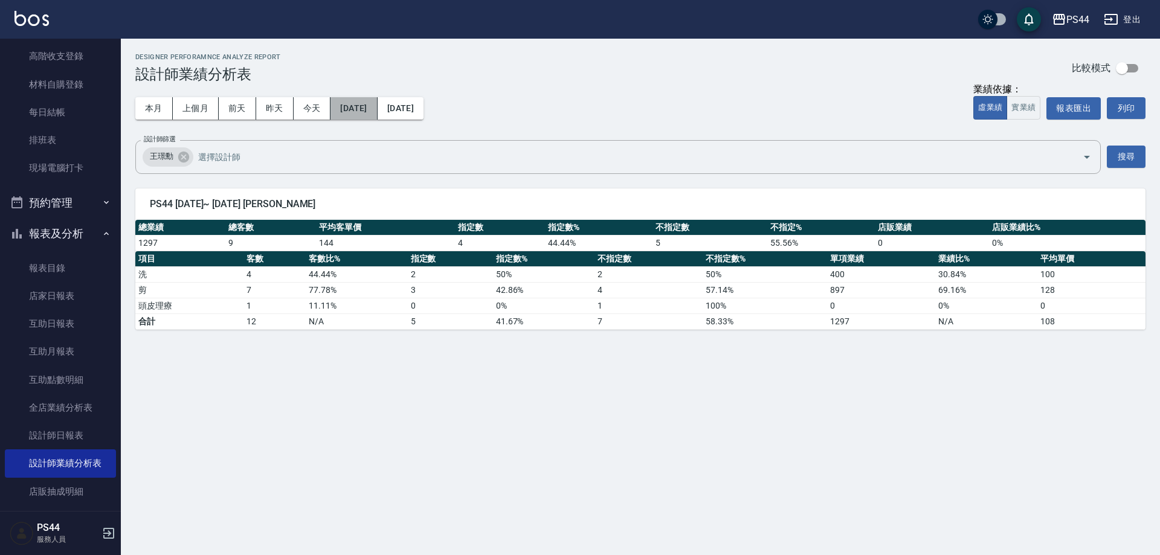
click at [348, 110] on button "[DATE]" at bounding box center [353, 108] width 47 height 22
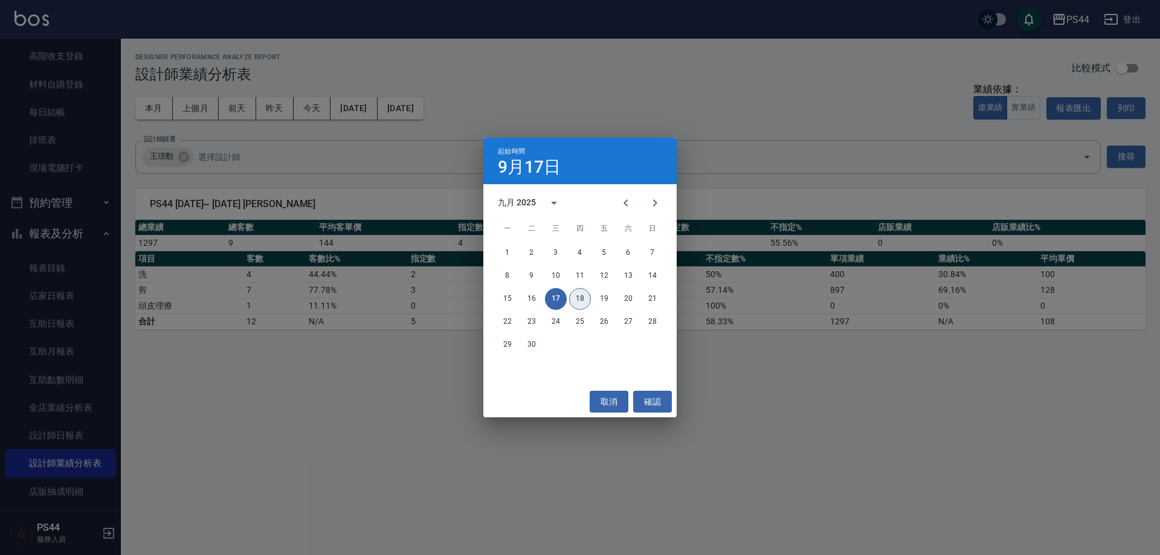
click at [579, 297] on button "18" at bounding box center [580, 299] width 22 height 22
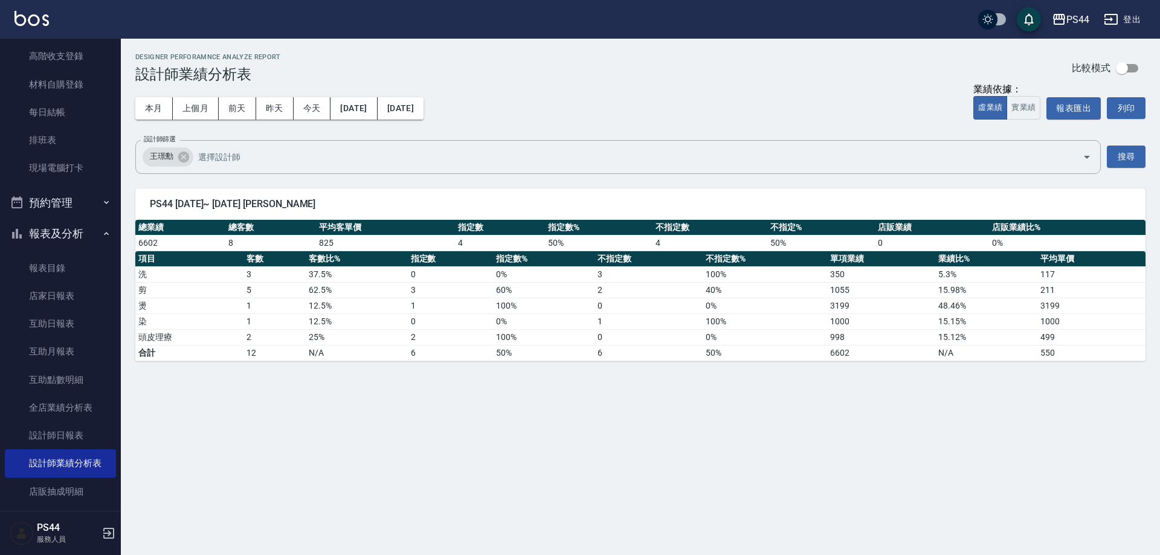
click at [852, 288] on td "1055" at bounding box center [881, 290] width 108 height 16
drag, startPoint x: 309, startPoint y: 239, endPoint x: 407, endPoint y: 240, distance: 97.9
click at [407, 240] on tr "6602 8 825 4 50 % 4 50 % 0 0 %" at bounding box center [640, 243] width 1010 height 16
click at [0, 555] on html "PS44 登出 櫃檯作業 打帳單 帳單列表 現金收支登錄 高階收支登錄 材料自購登錄 每日結帳 排班表 現場電腦打卡 預約管理 預約管理 單日預約紀錄 單週預…" at bounding box center [580, 277] width 1160 height 555
click at [246, 108] on button "前天" at bounding box center [237, 108] width 37 height 22
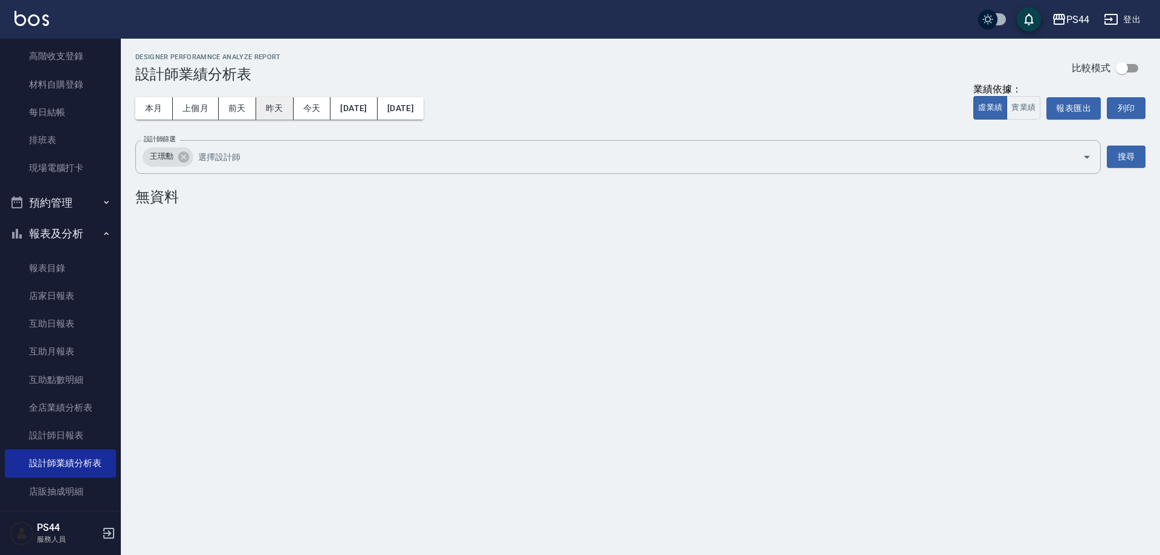
click at [285, 106] on button "昨天" at bounding box center [274, 108] width 37 height 22
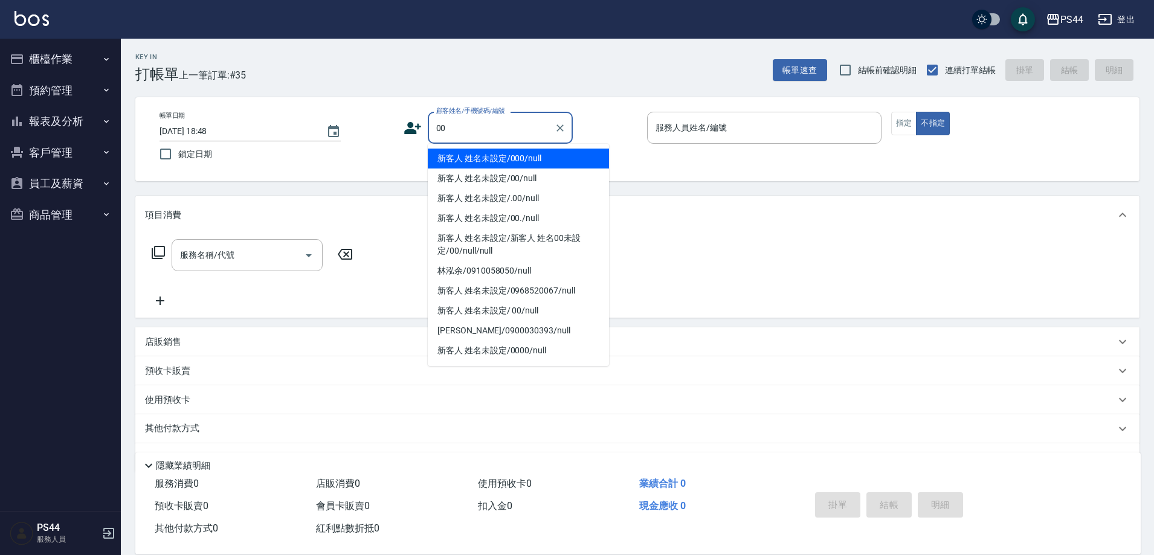
type input "新客人 姓名未設定/000/null"
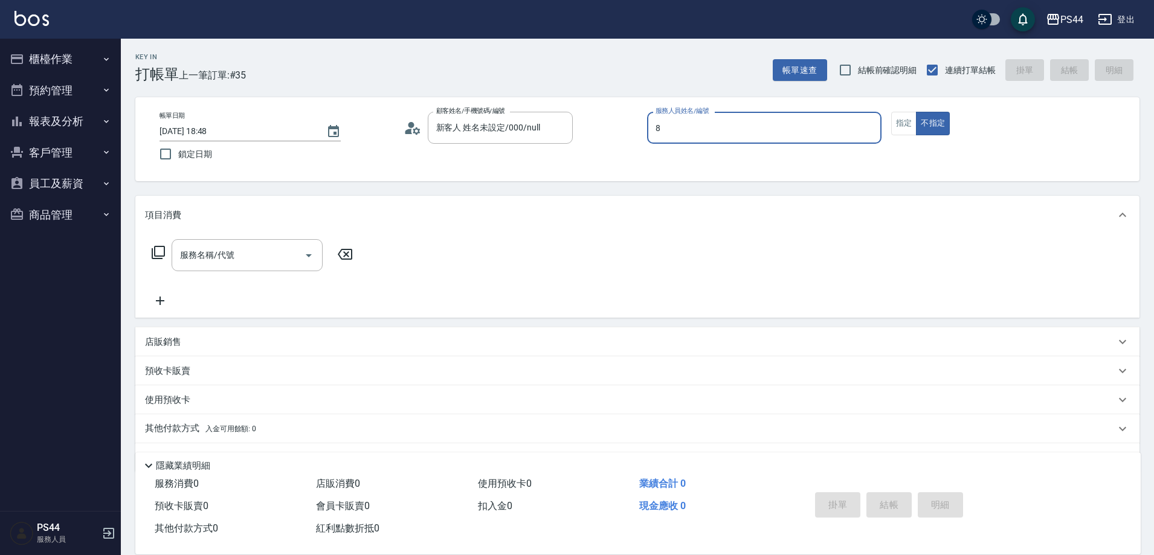
type input "張柏芝-8"
type button "false"
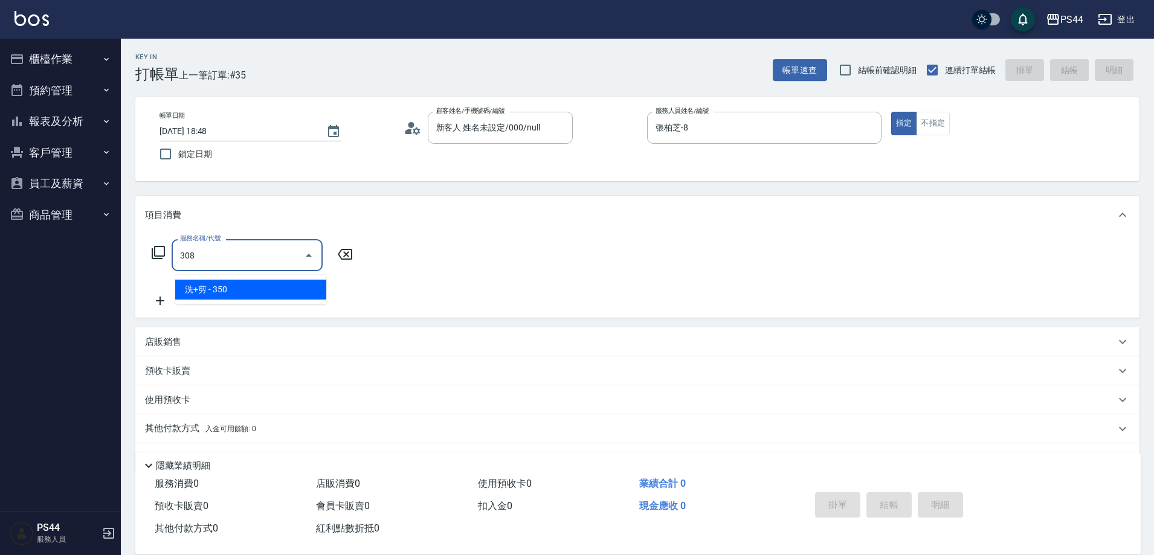
type input "洗+剪(308)"
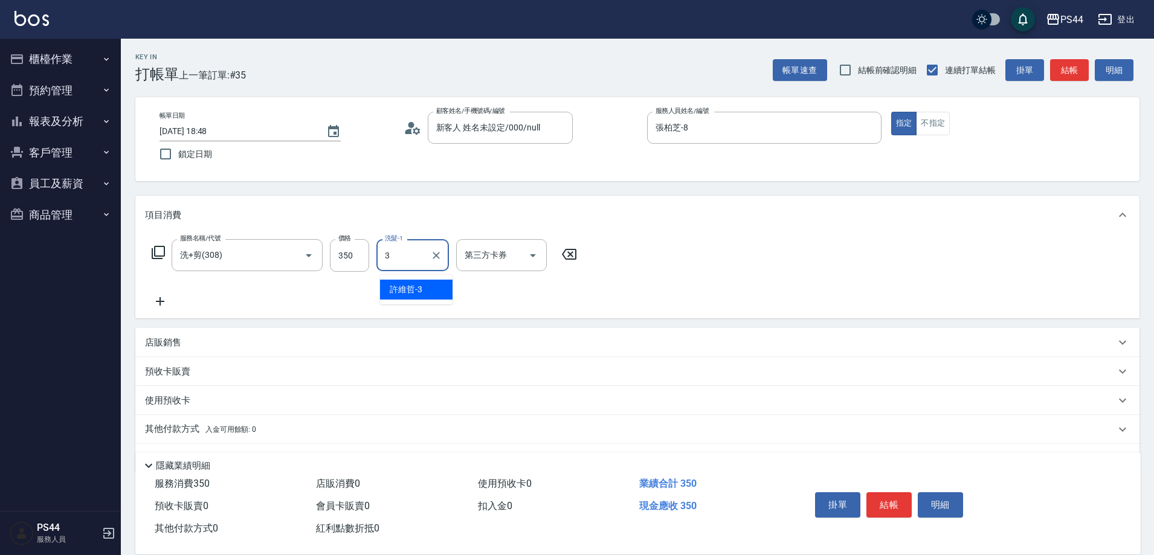
type input "許維哲-3"
click at [431, 262] on icon "Clear" at bounding box center [436, 255] width 12 height 12
type input "邱美月-34"
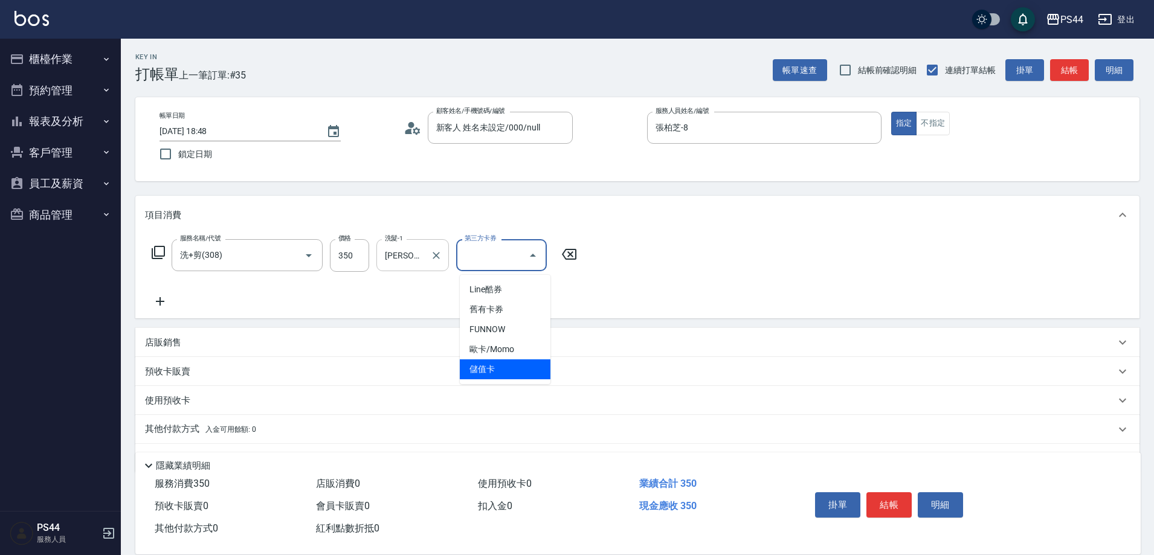
type input "儲值卡"
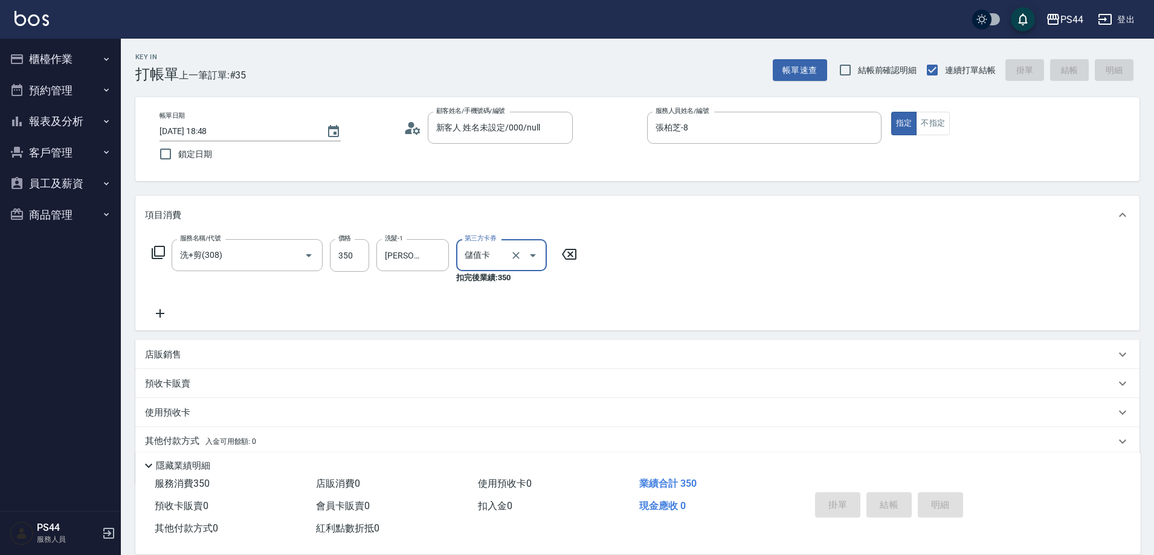
type input "2025/09/18 20:35"
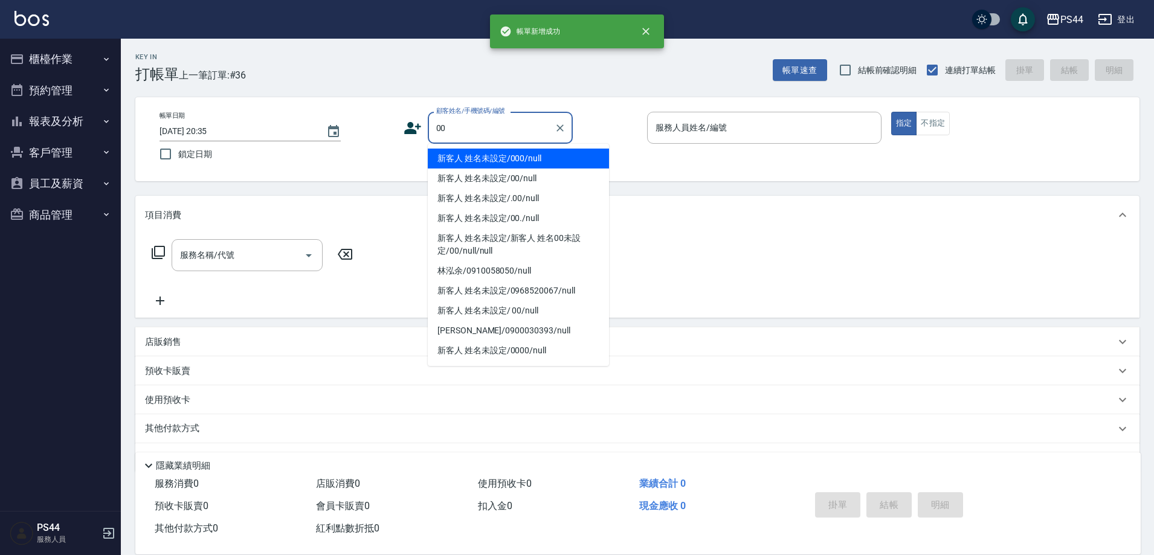
type input "新客人 姓名未設定/000/null"
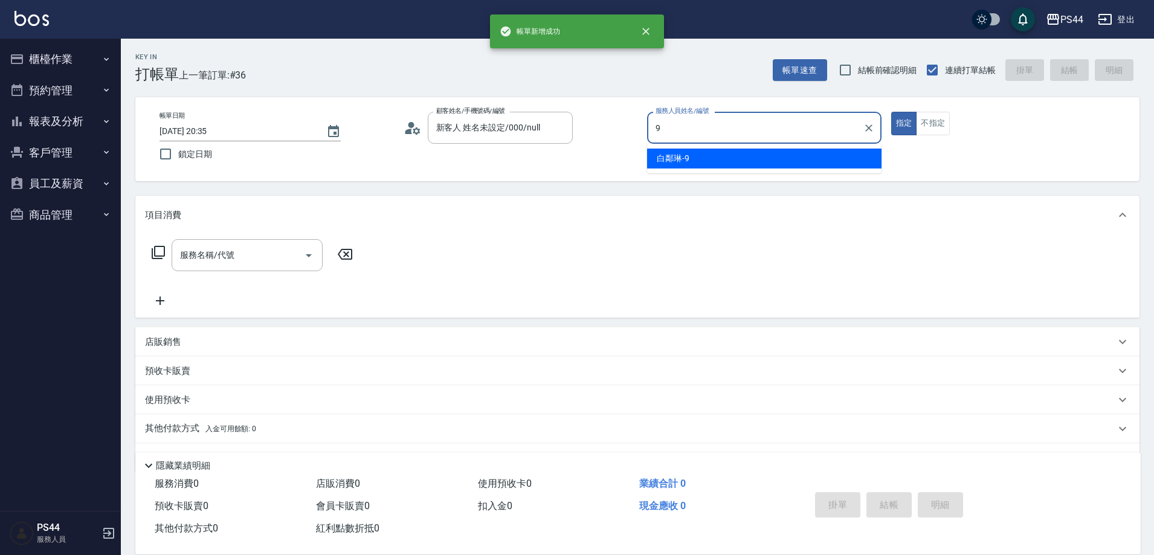
type input "白鄰琳-9"
type button "true"
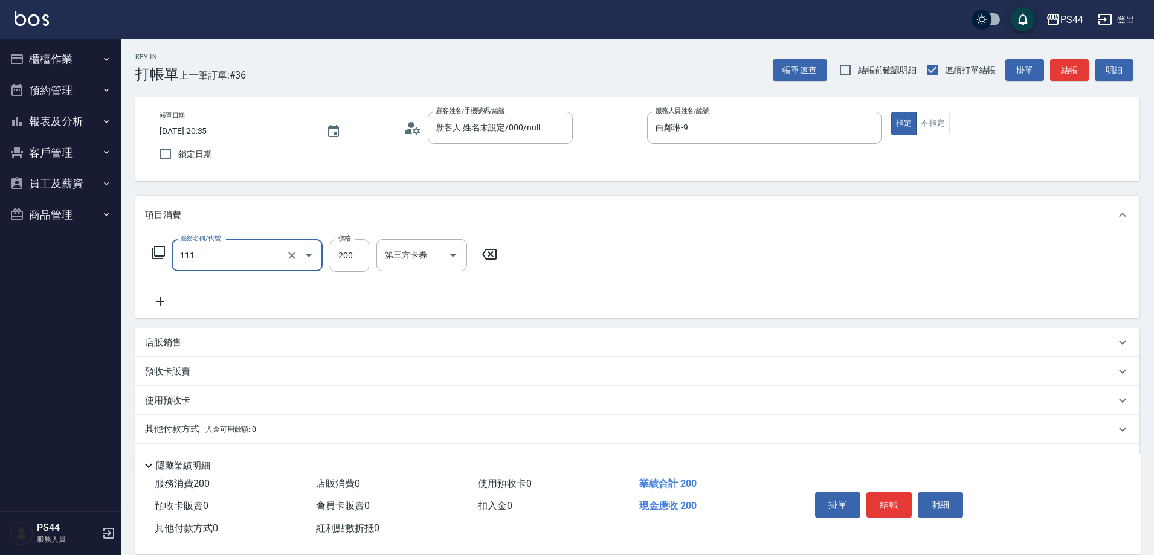
type input "200(111)"
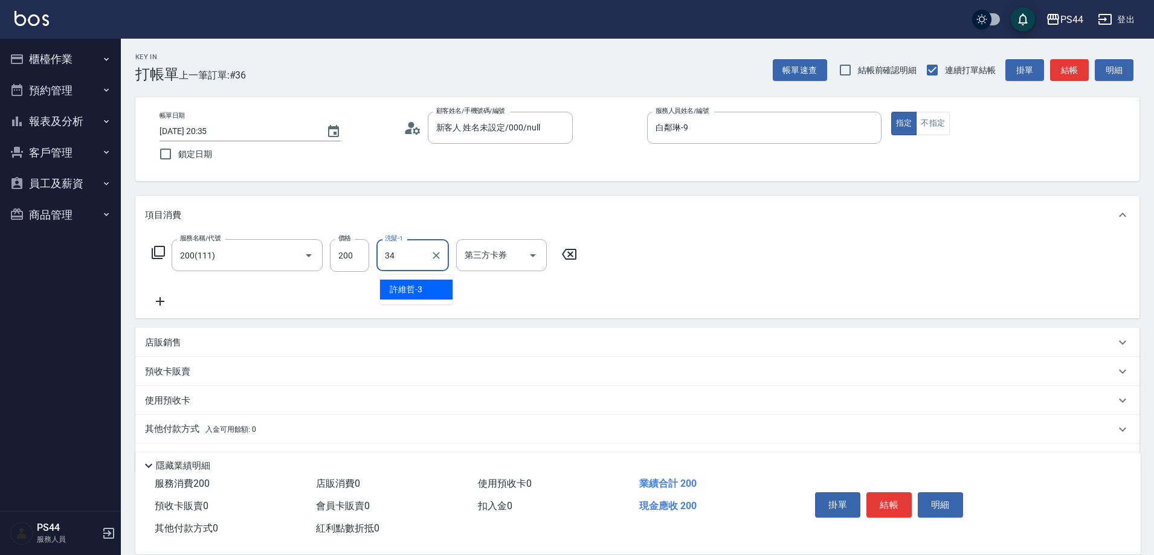
type input "邱美月-34"
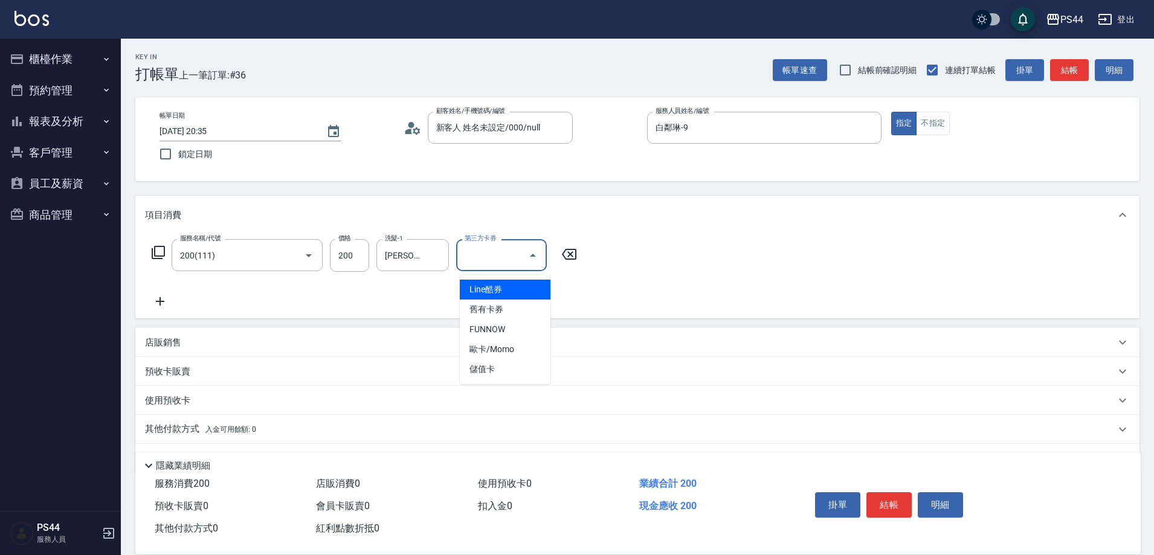
type input "儲值卡"
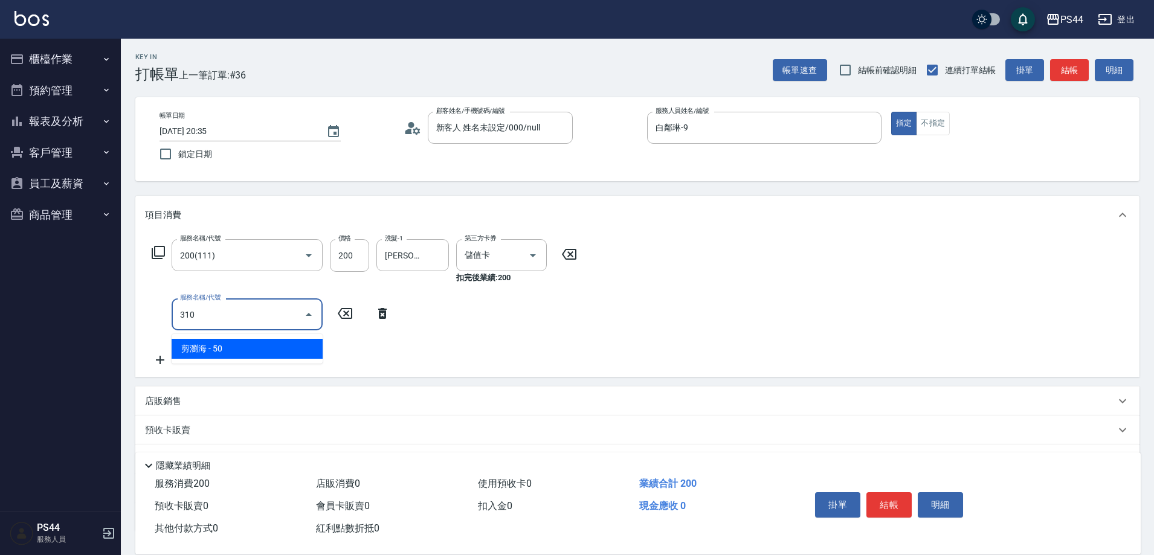
type input "剪瀏海(310)"
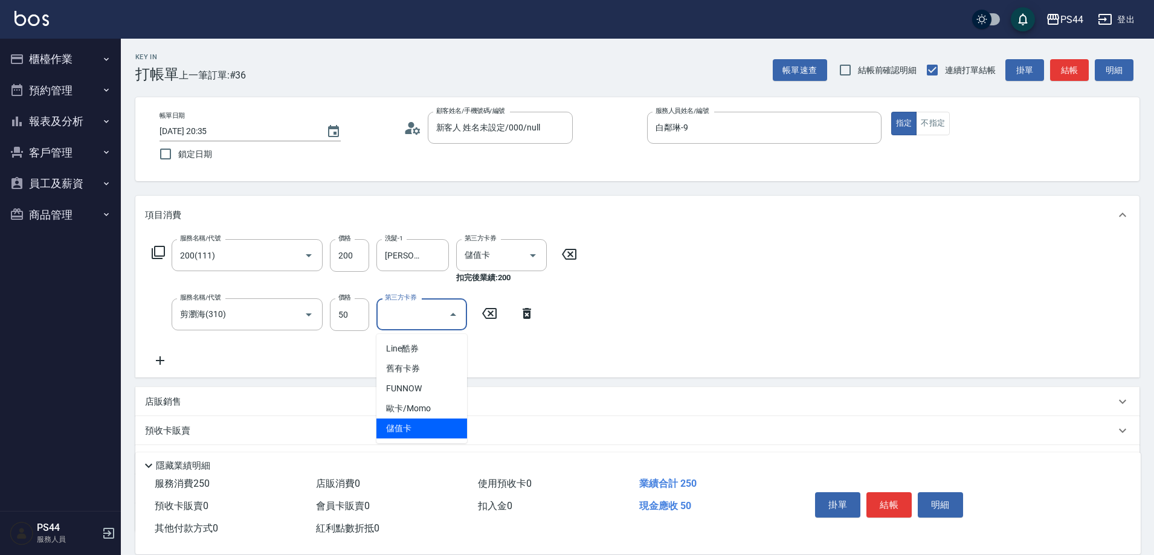
type input "儲值卡"
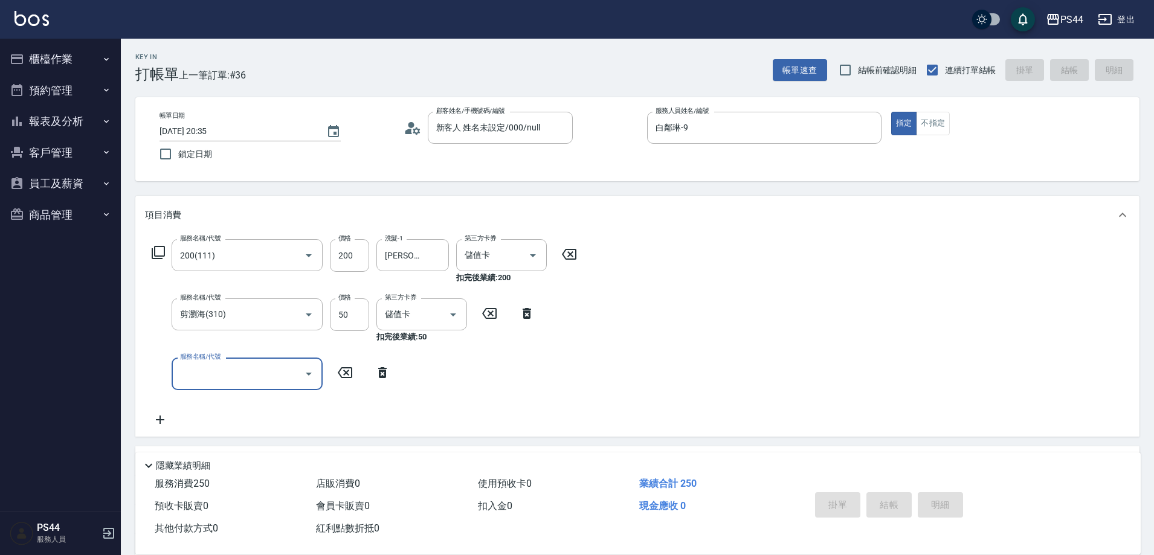
type input "2025/09/18 20:36"
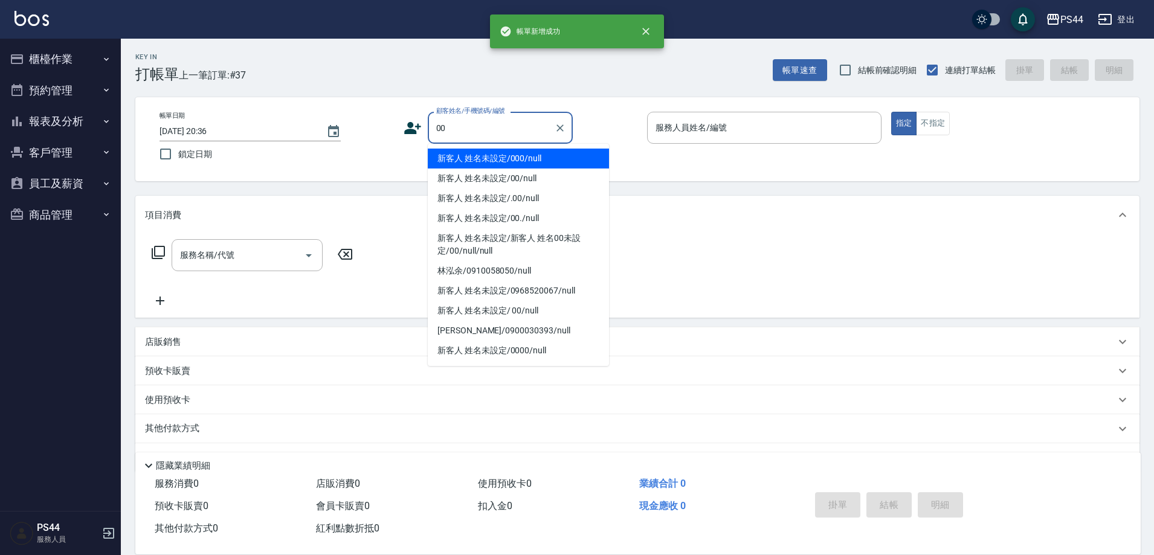
type input "新客人 姓名未設定/000/null"
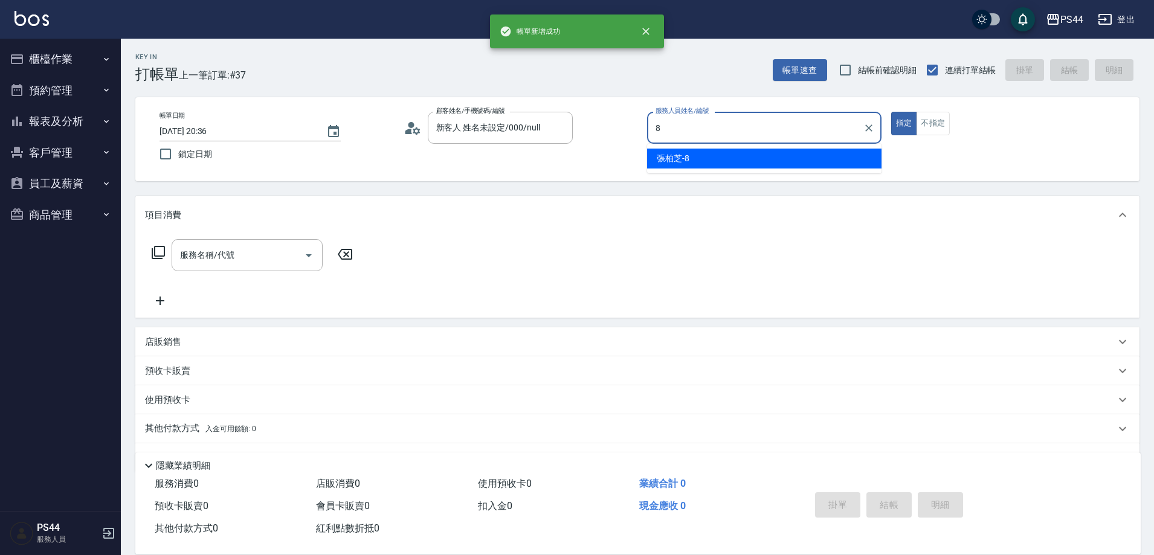
type input "張柏芝-8"
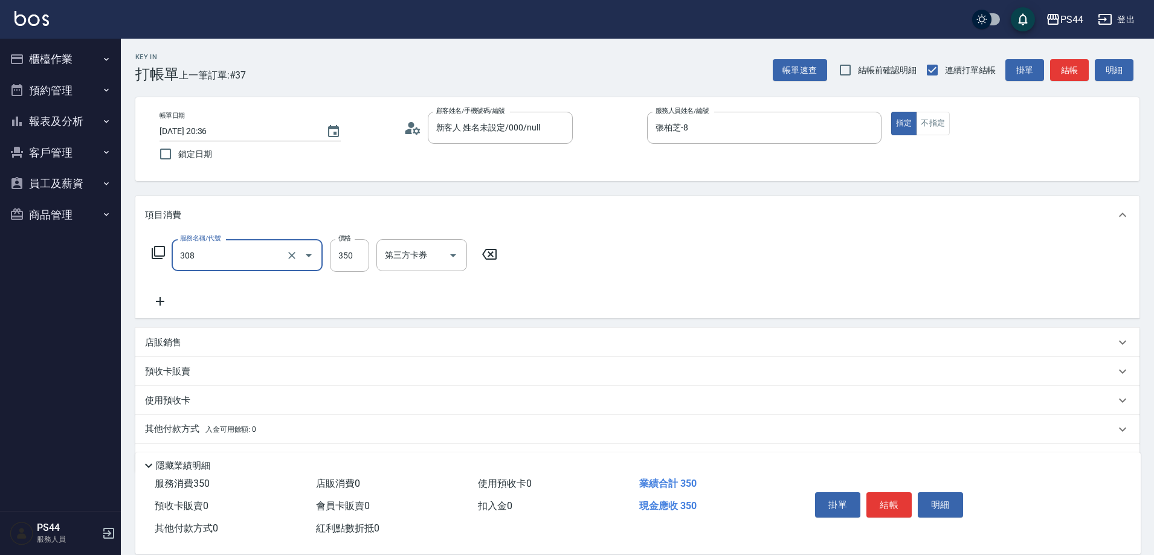
type input "洗+剪(308)"
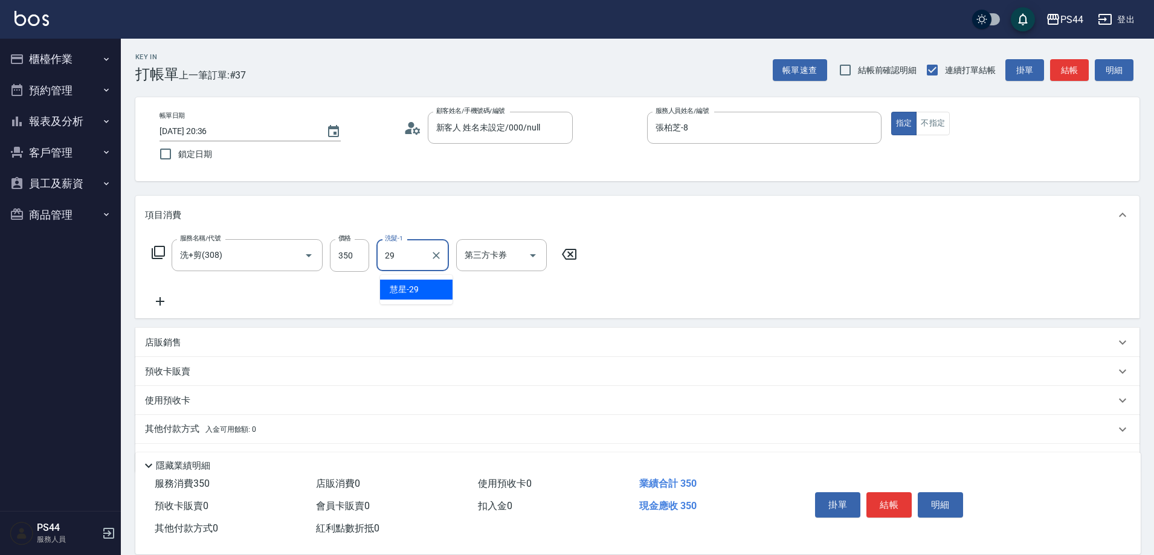
type input "慧星-29"
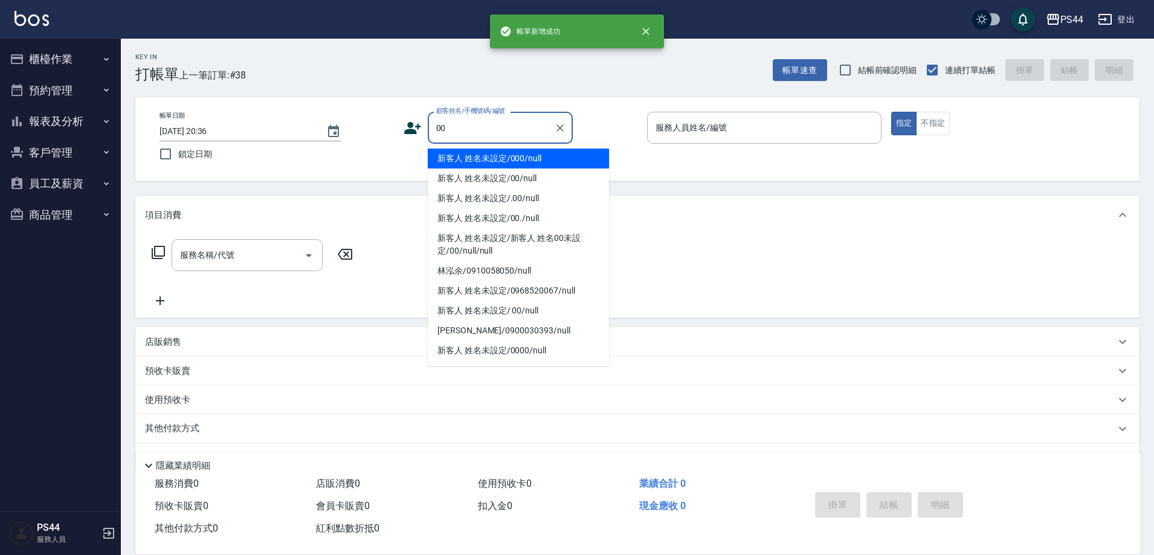
type input "新客人 姓名未設定/000/null"
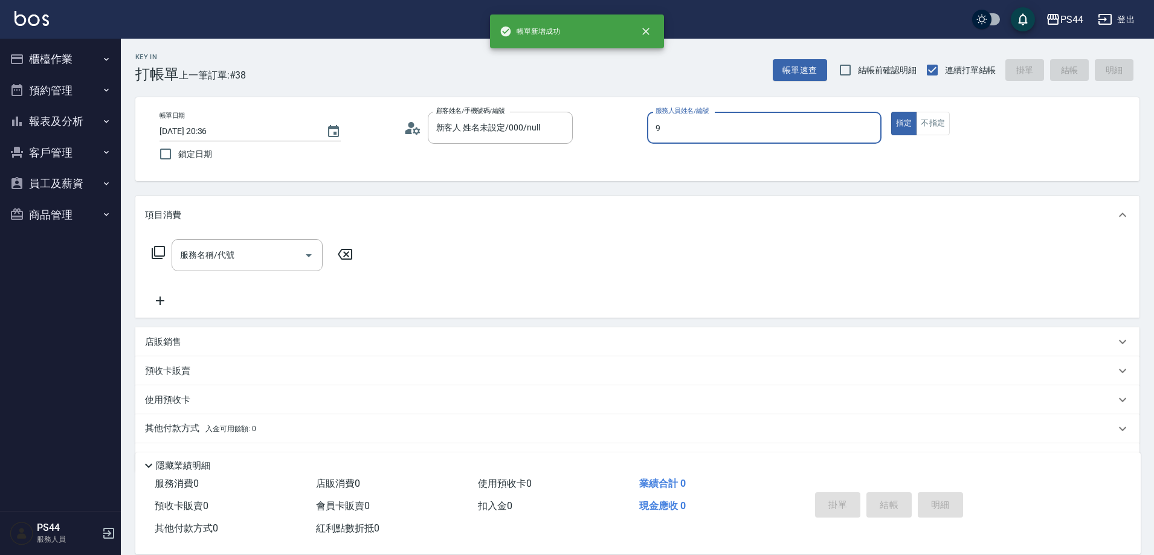
type input "白鄰琳-9"
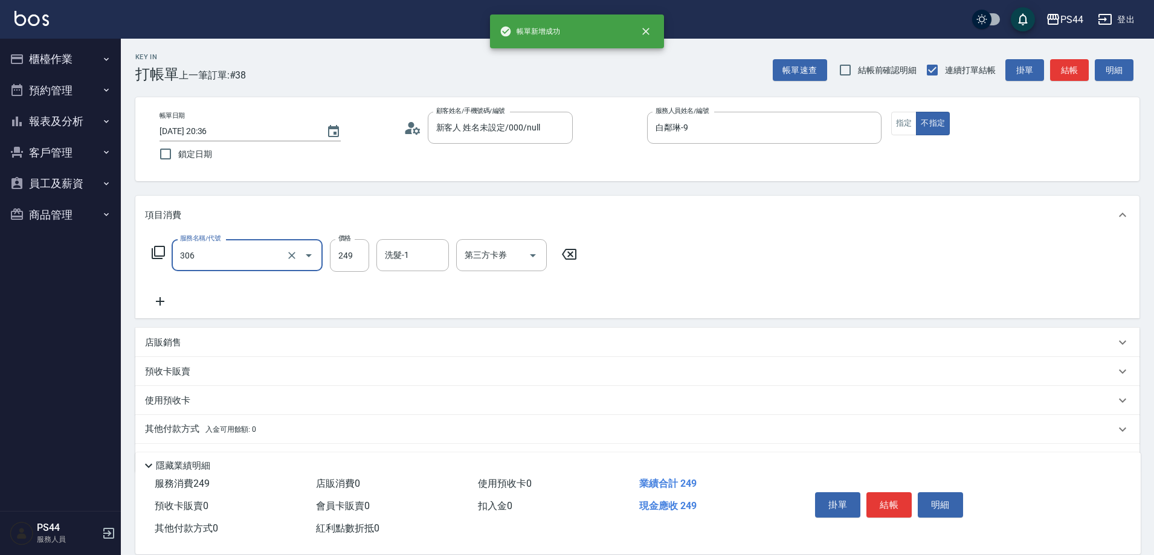
type input "剪髮(306)"
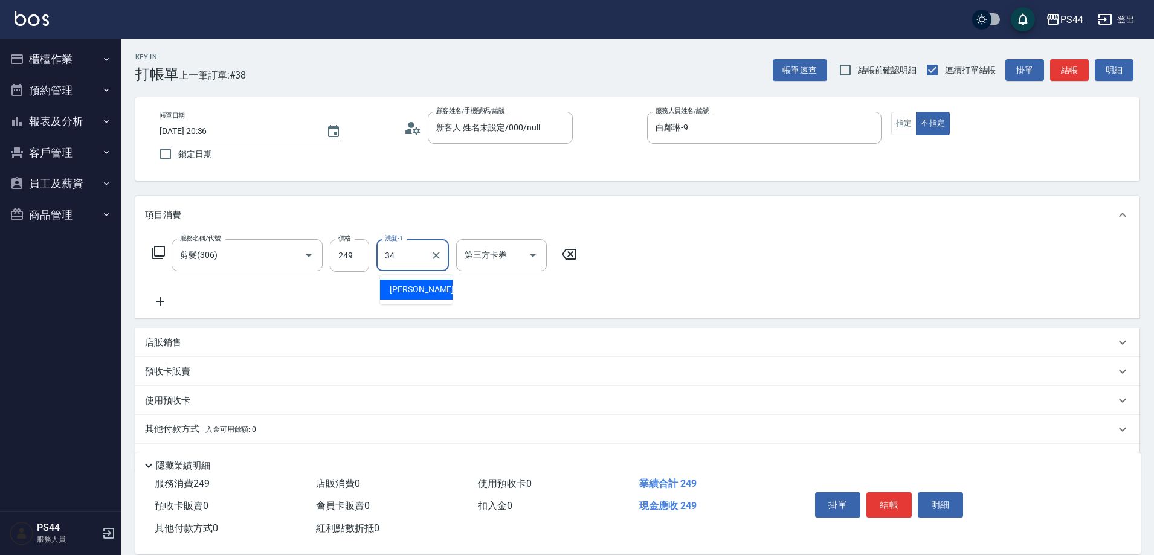
type input "邱美月-34"
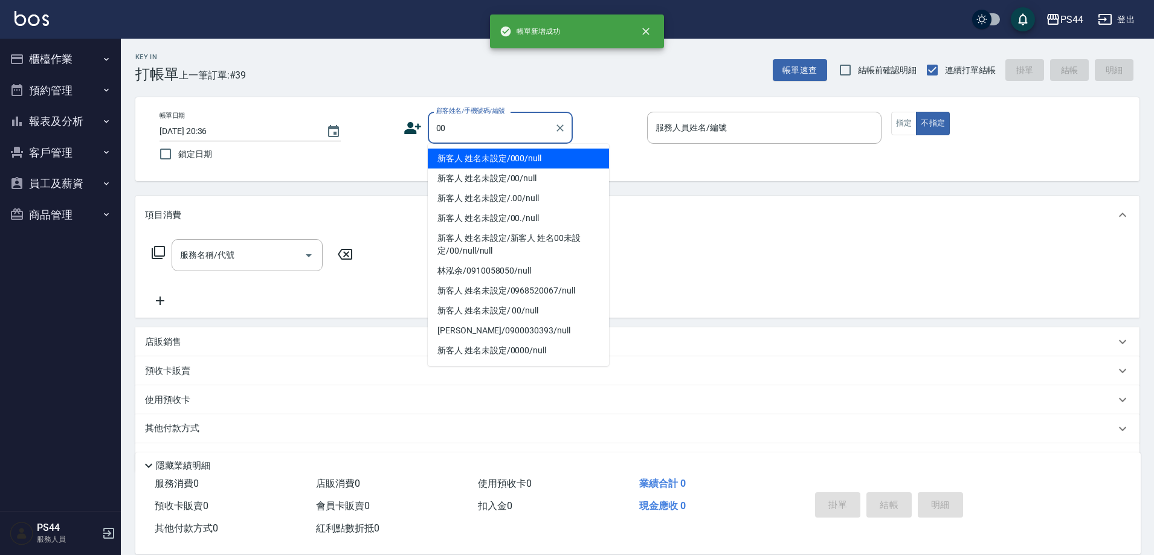
type input "新客人 姓名未設定/000/null"
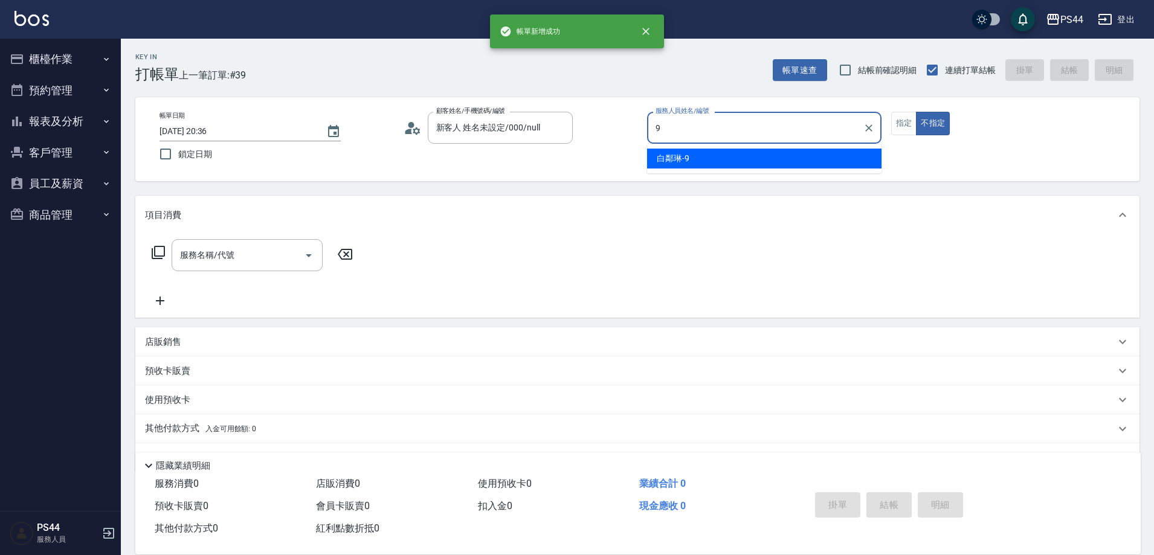
type input "白鄰琳-9"
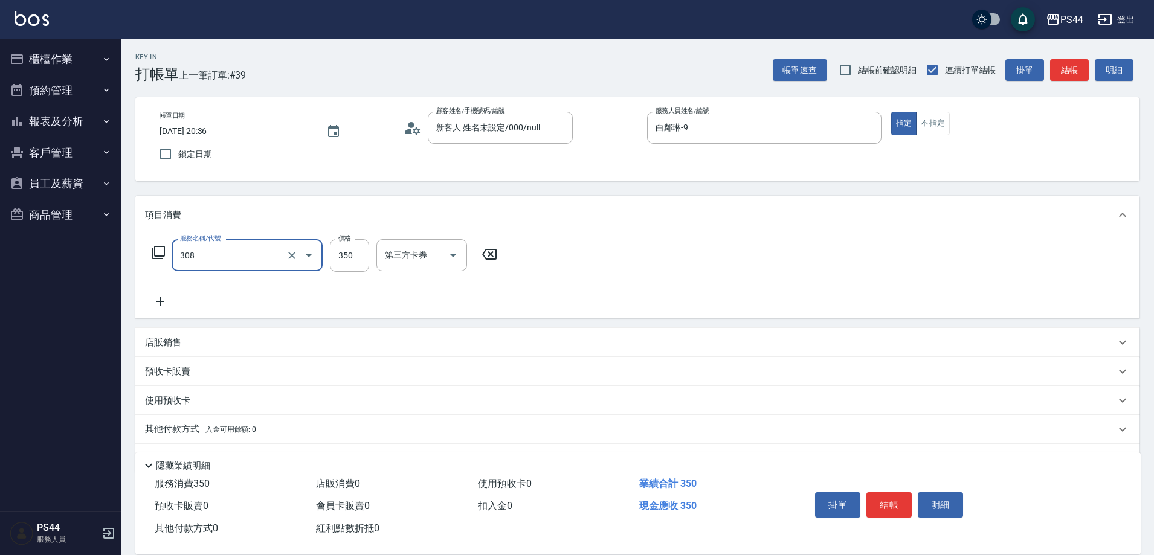
type input "洗+剪(308)"
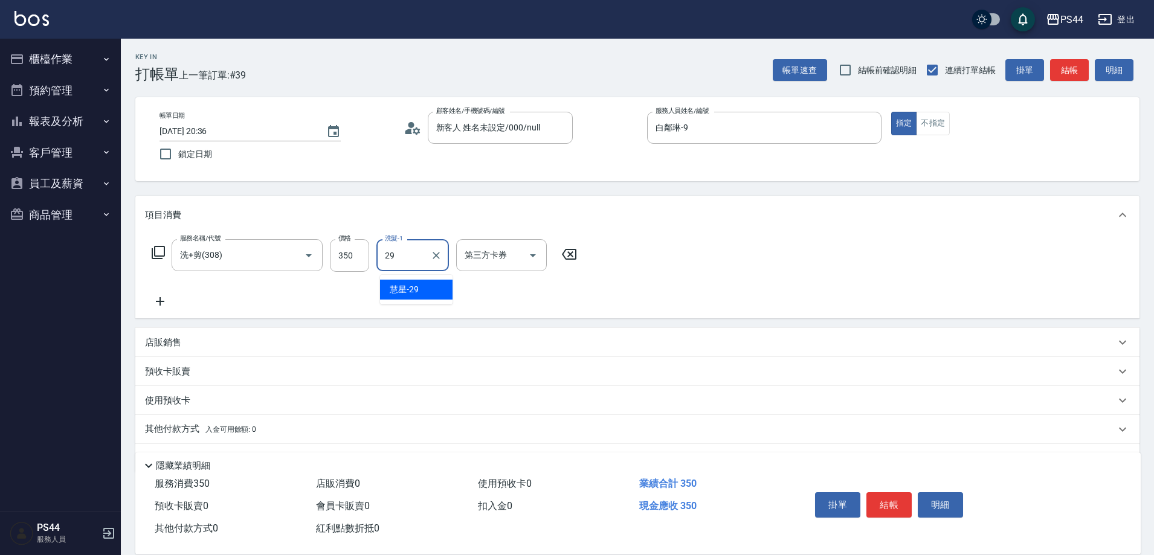
type input "慧星-29"
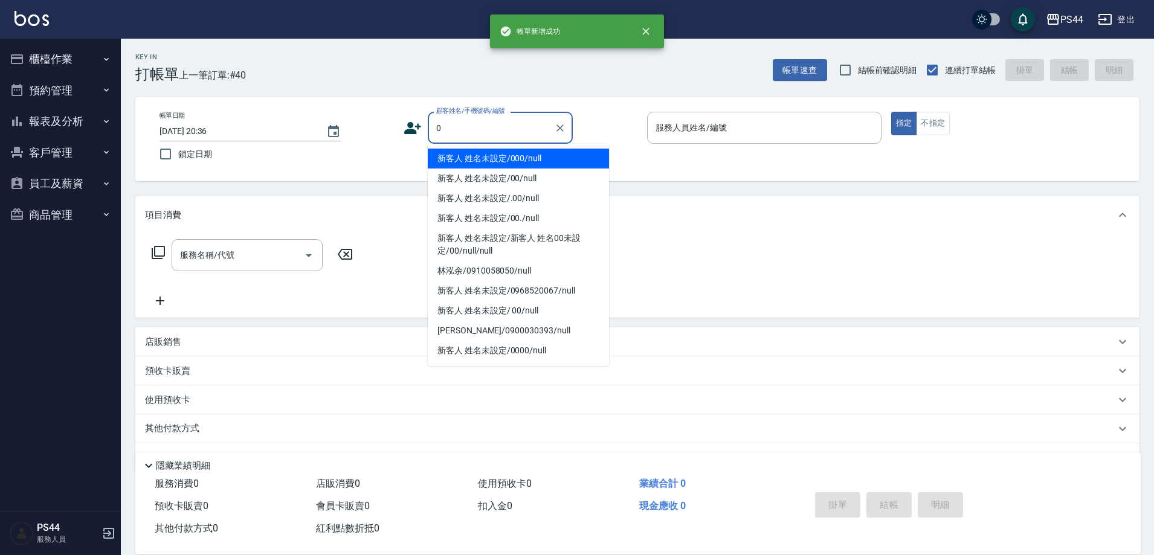
type input "新客人 姓名未設定/000/null"
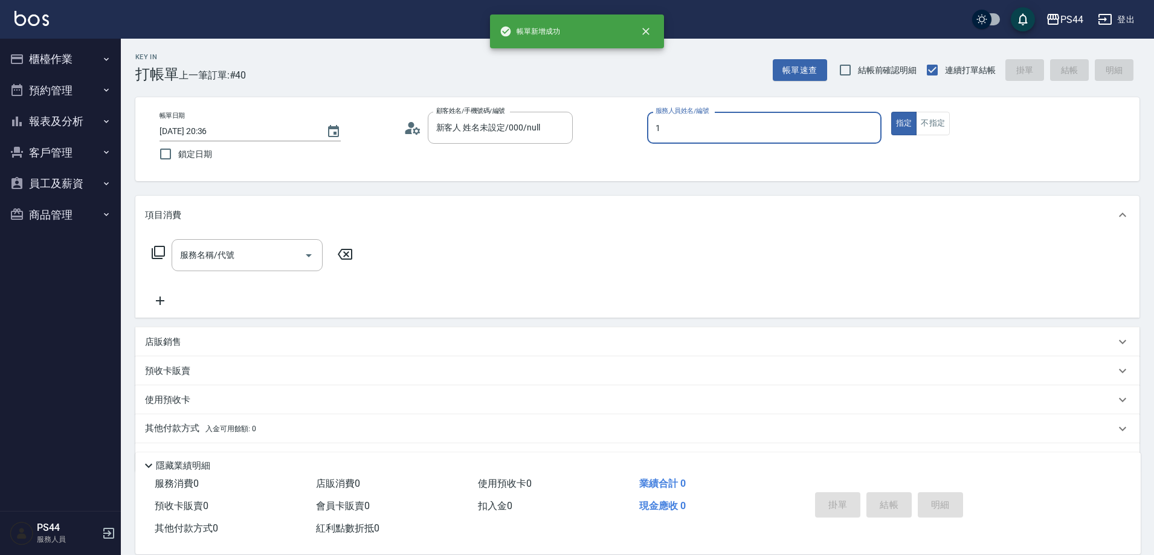
type input "黃雅雯-1"
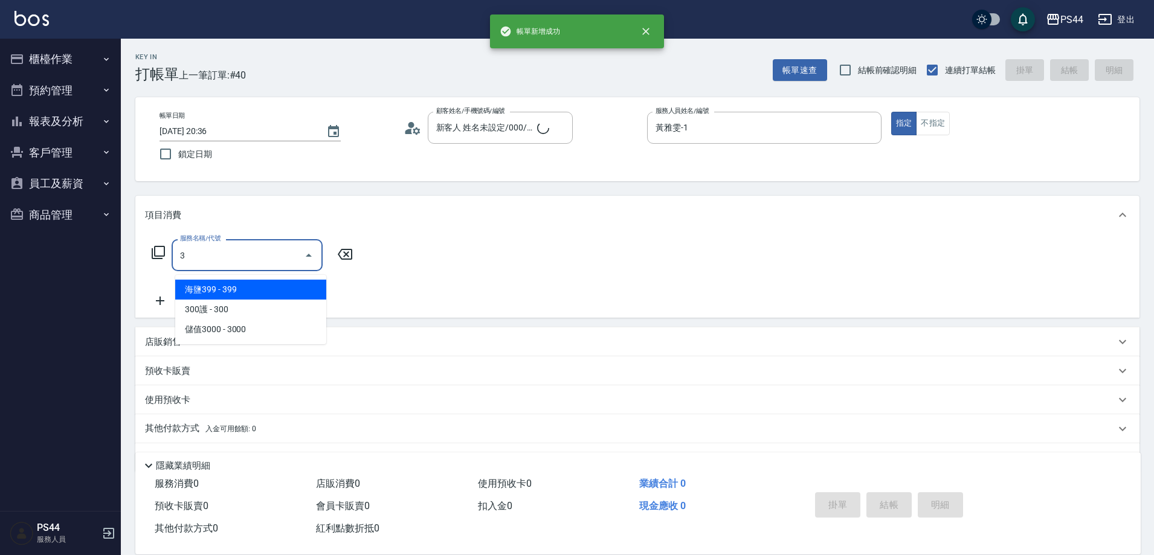
type input "30"
type input "新客人 姓名未設定/0/null"
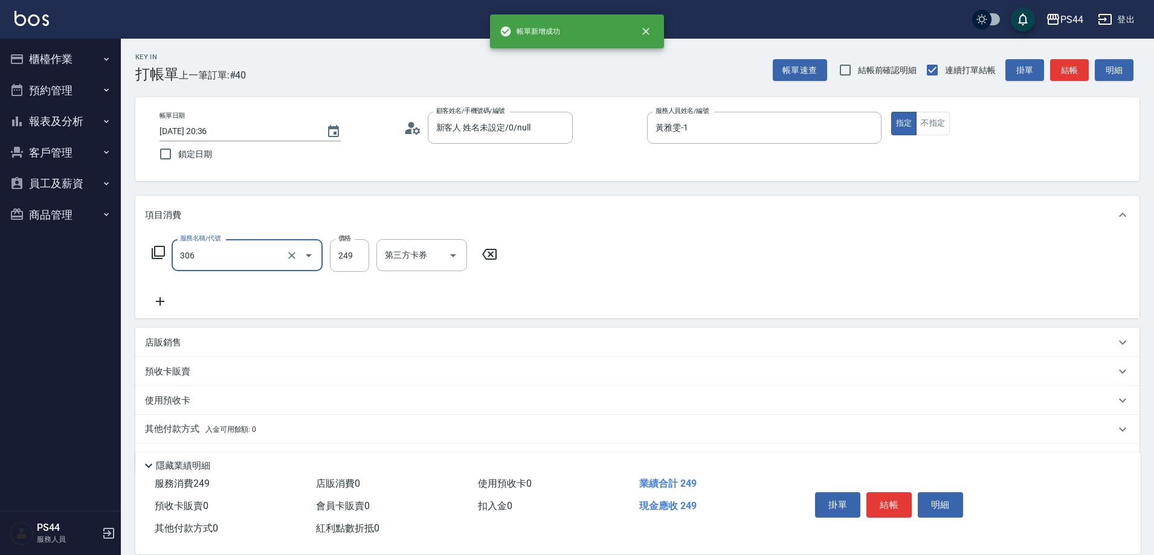
type input "剪髮(306)"
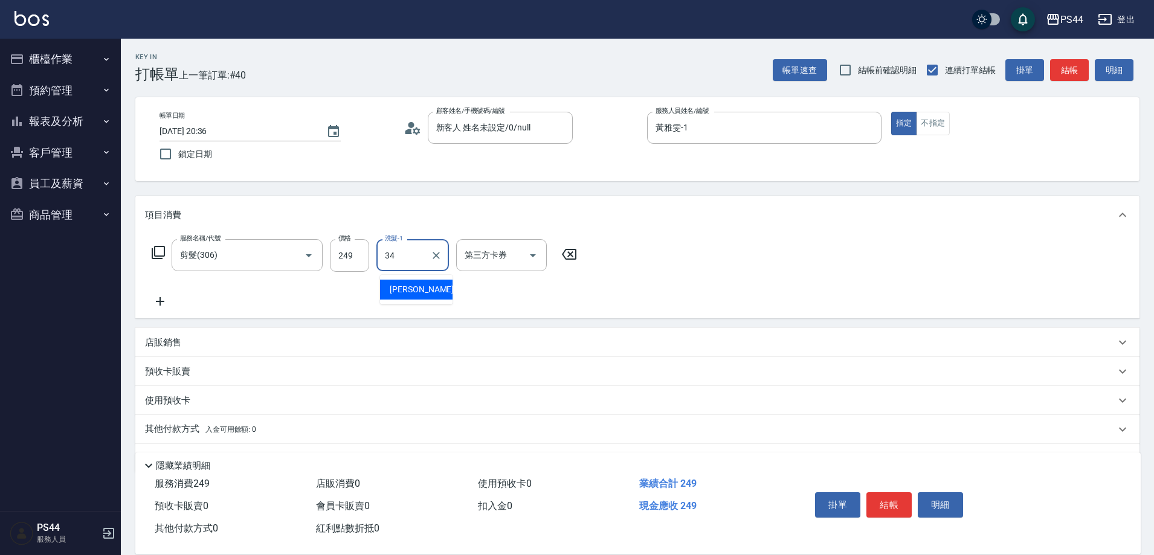
type input "邱美月-34"
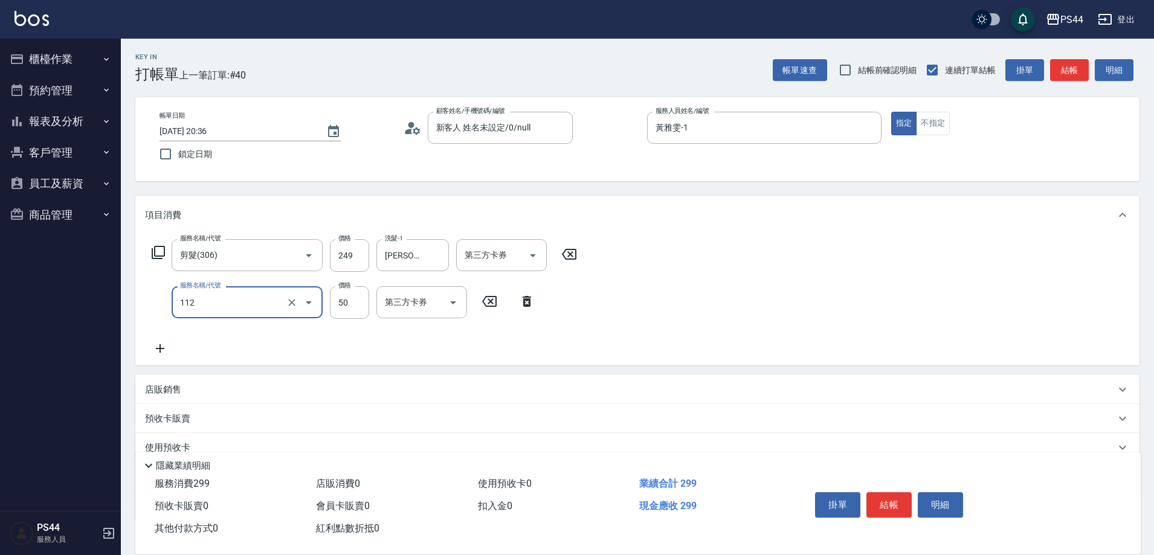
type input "精油50(112)"
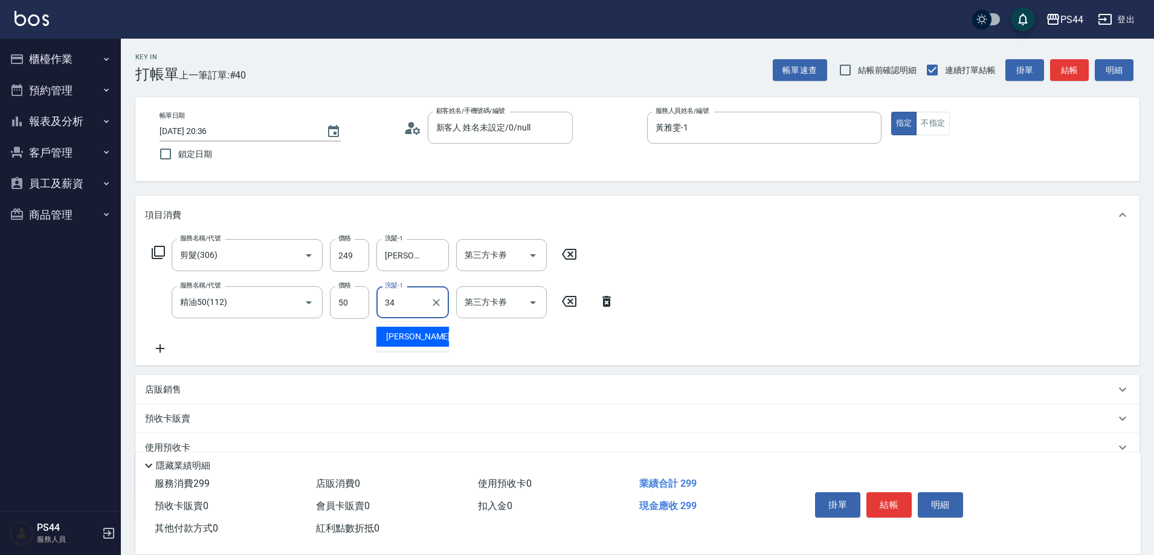
type input "邱美月-34"
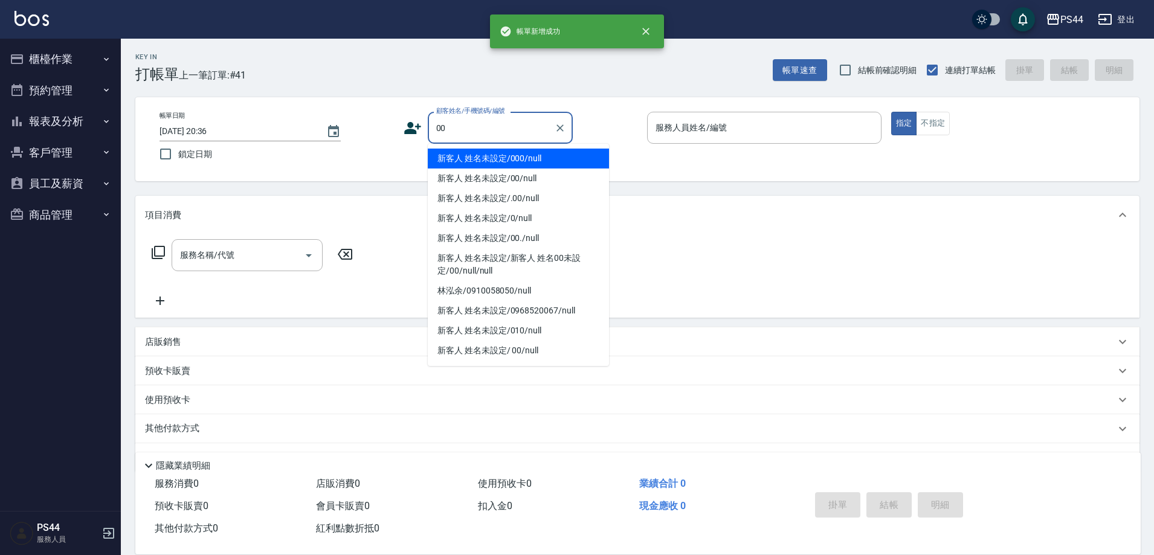
type input "新客人 姓名未設定/000/null"
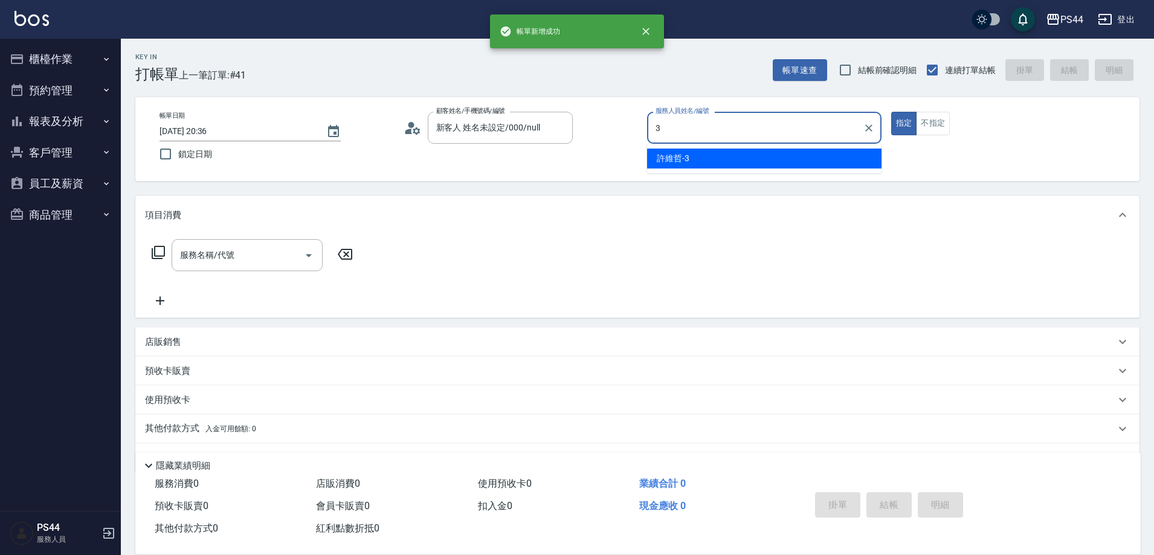
type input "許維哲-3"
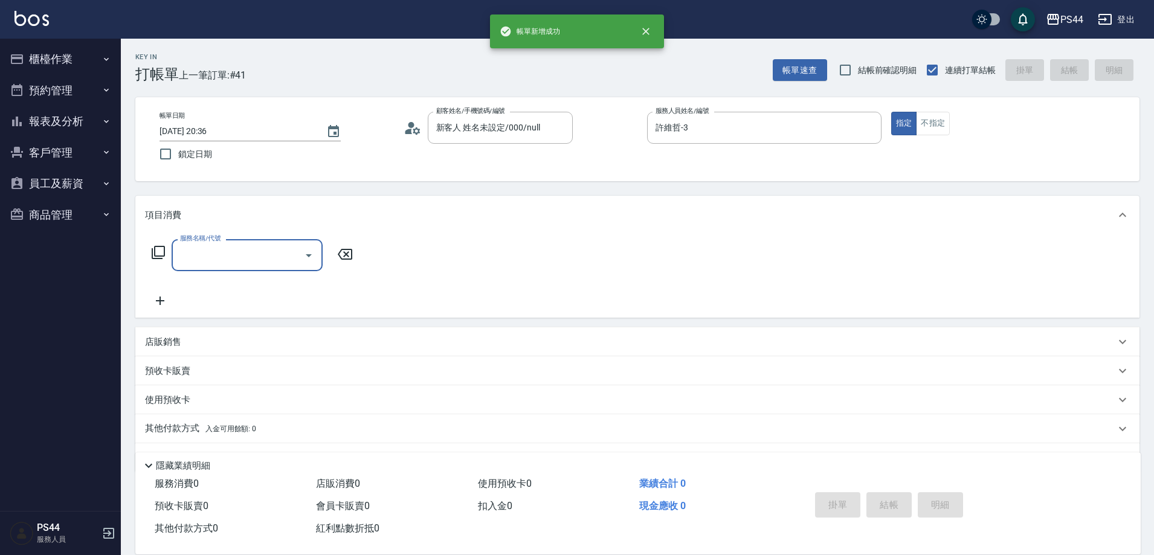
type input "3"
type input "新客人 姓名未設定/00/null"
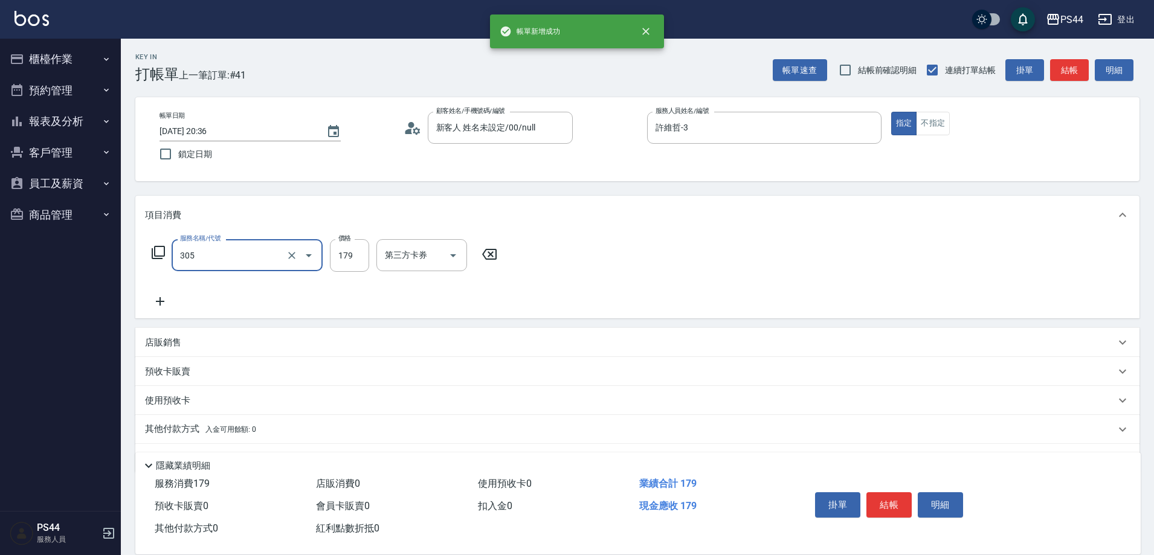
type input "剪髮(305)"
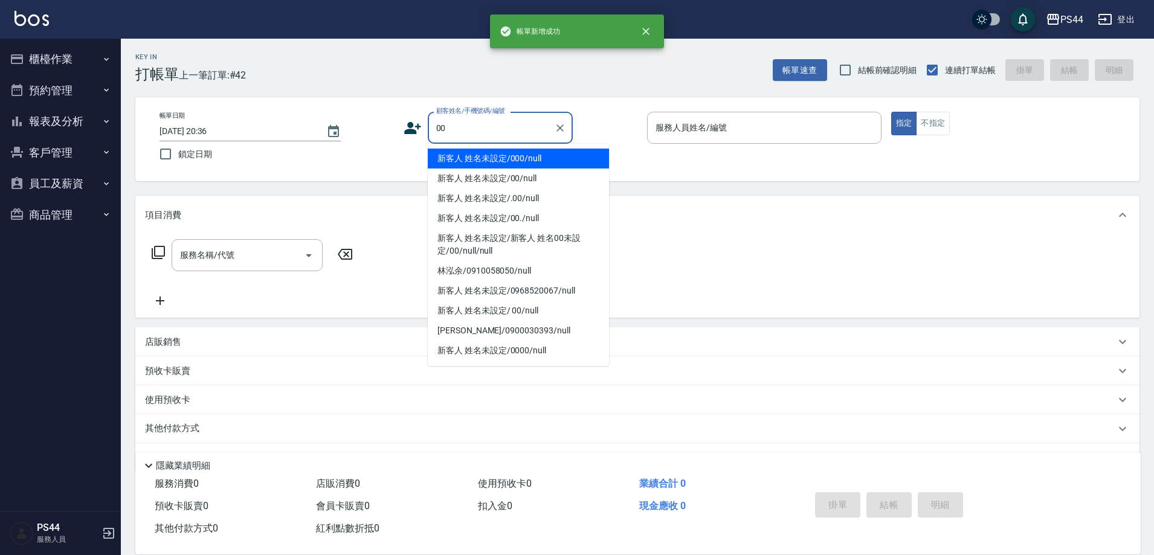
type input "新客人 姓名未設定/000/null"
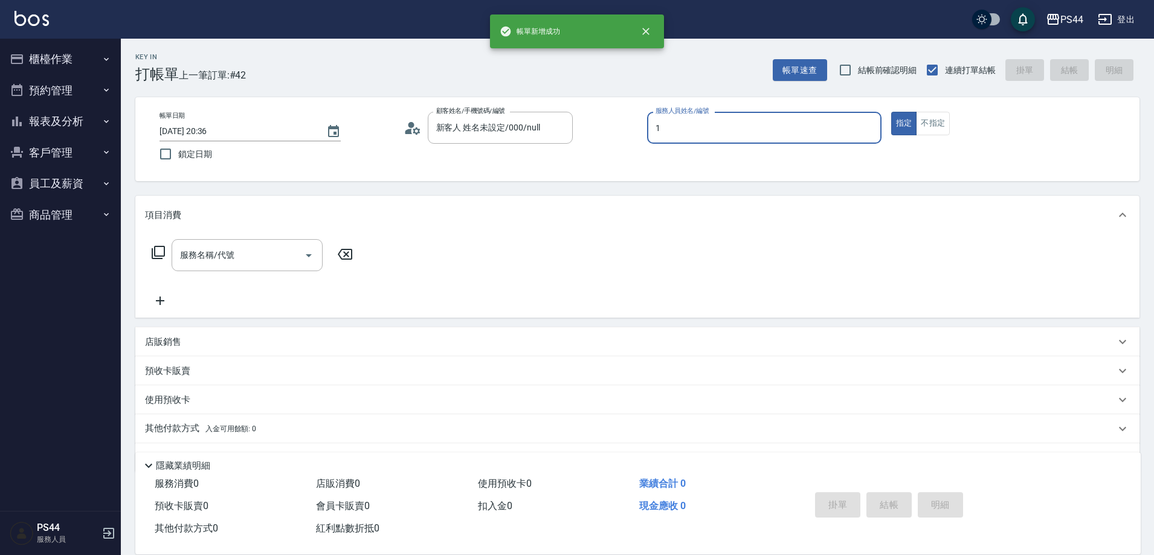
type input "黃雅雯-1"
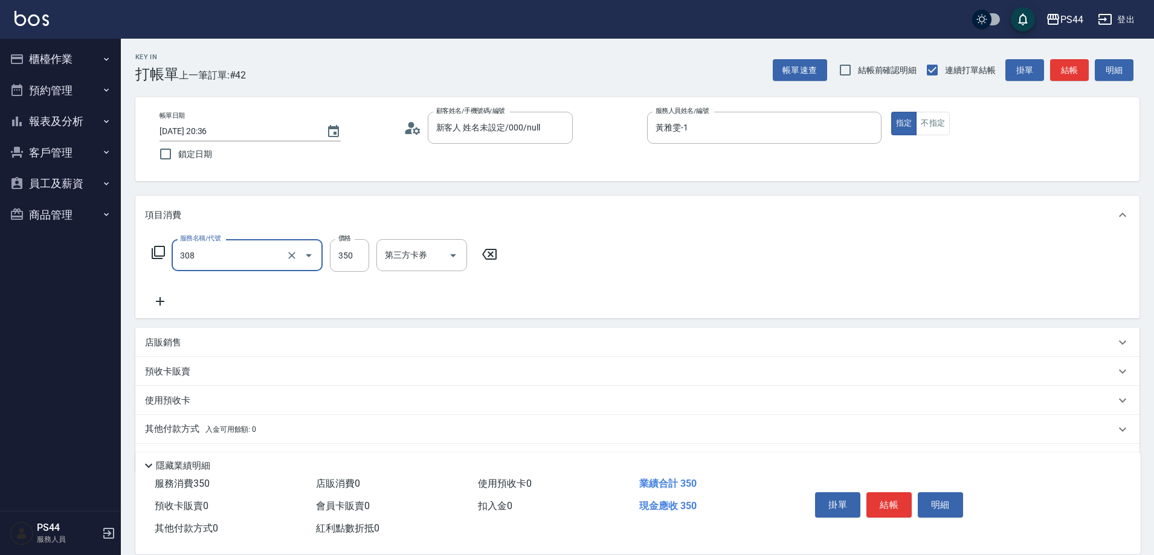
type input "洗+剪(308)"
type input "400"
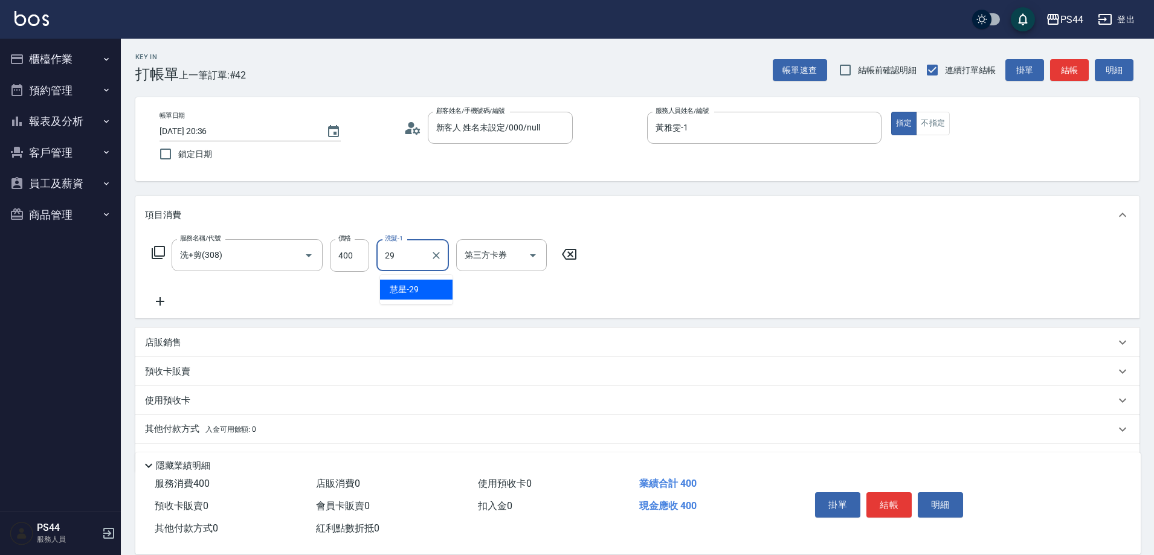
type input "慧星-29"
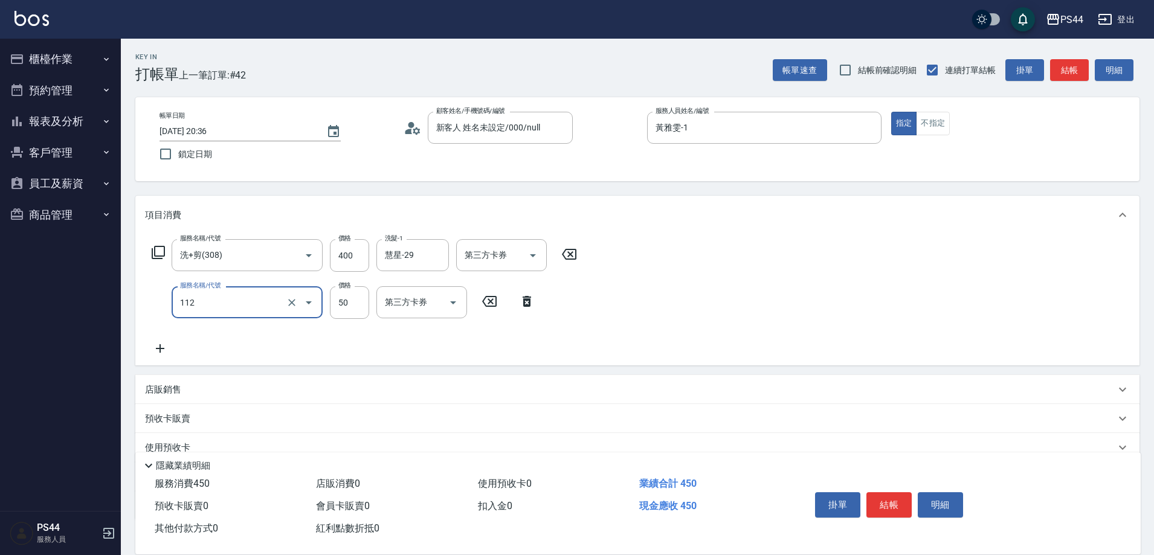
type input "精油50(112)"
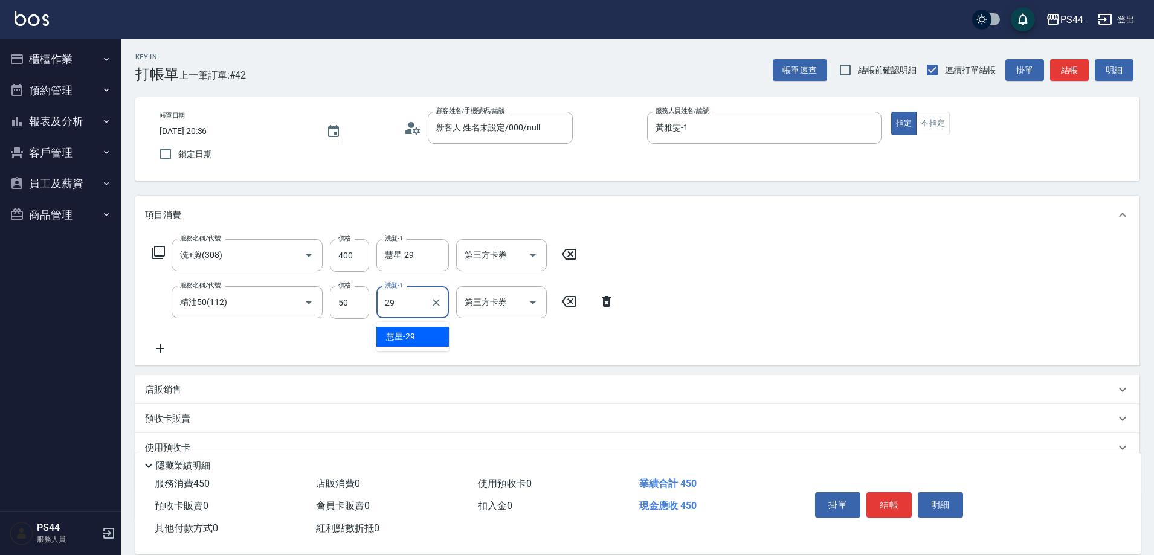
type input "慧星-29"
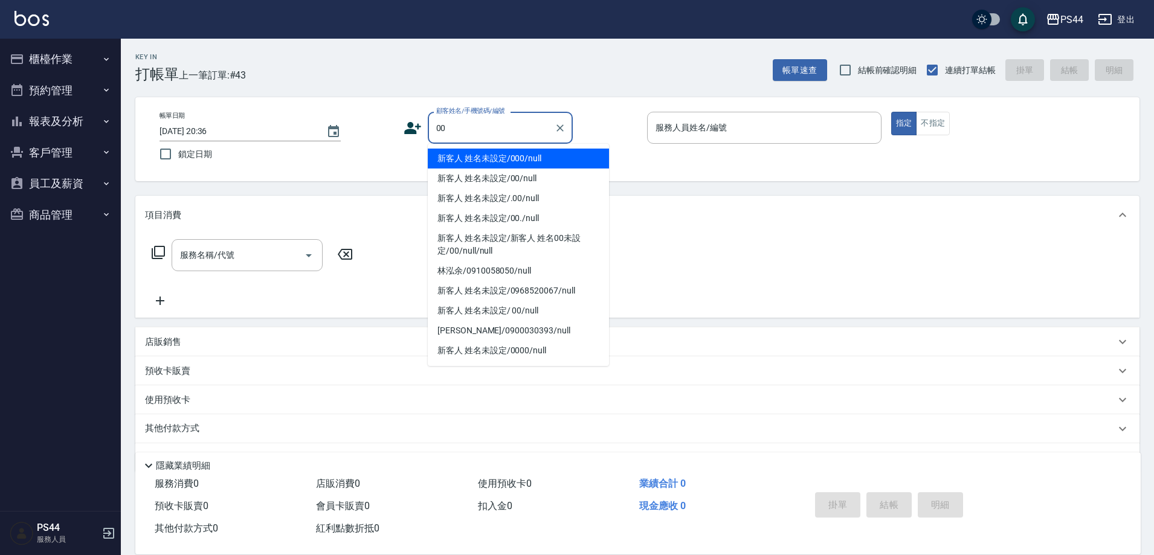
type input "新客人 姓名未設定/000/null"
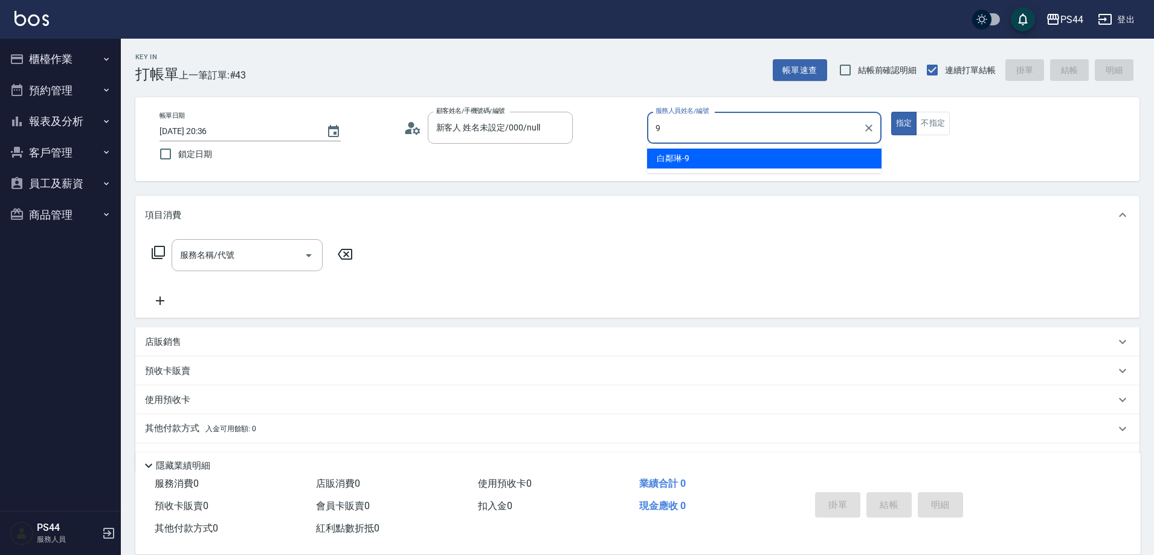
type input "白鄰琳-9"
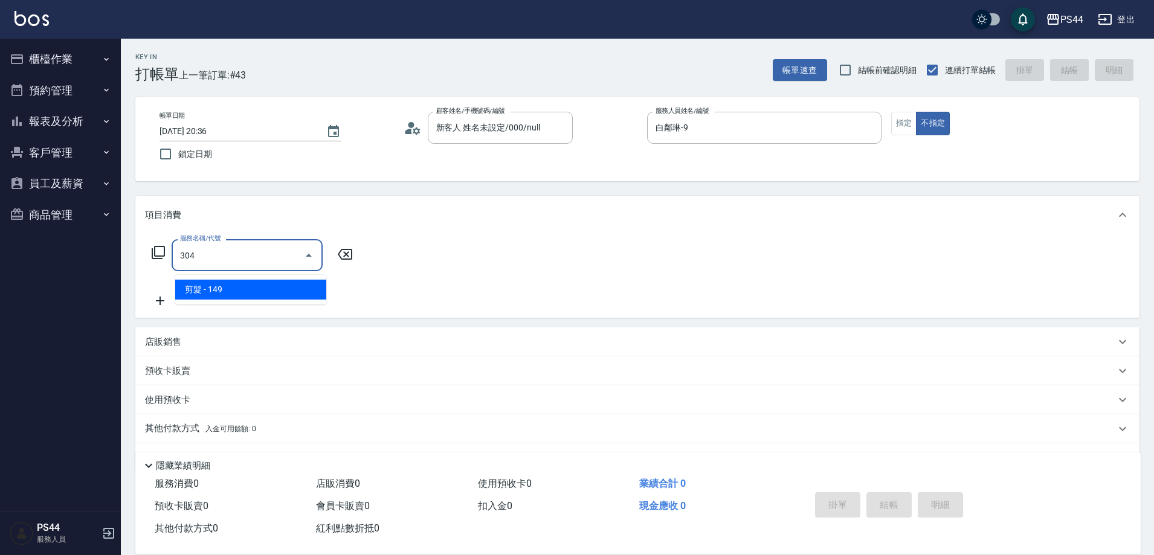
type input "剪髮(304)"
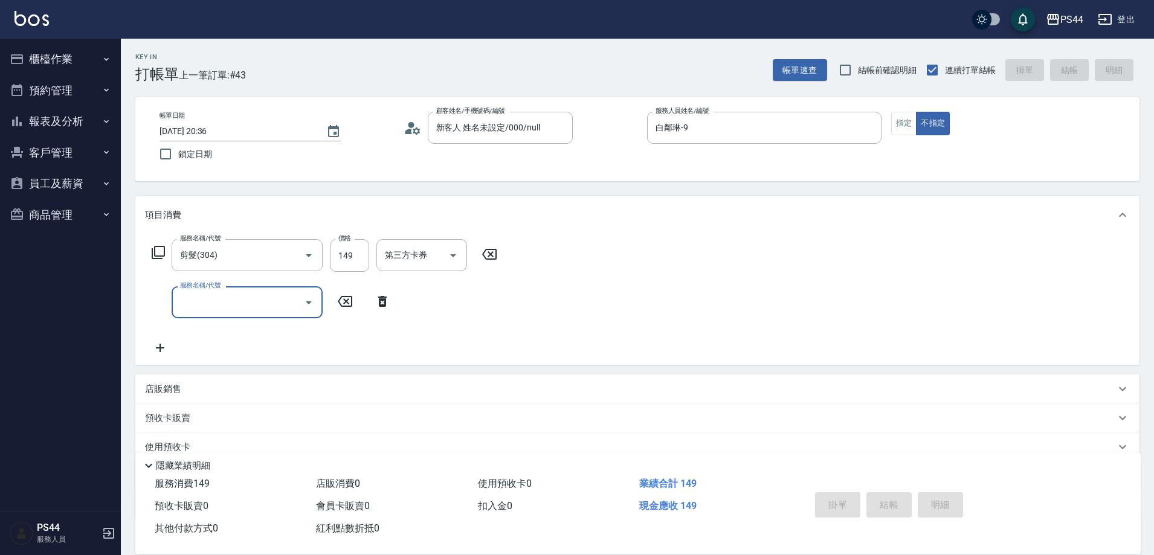
type input "2025/09/18 20:41"
